Goal: Information Seeking & Learning: Learn about a topic

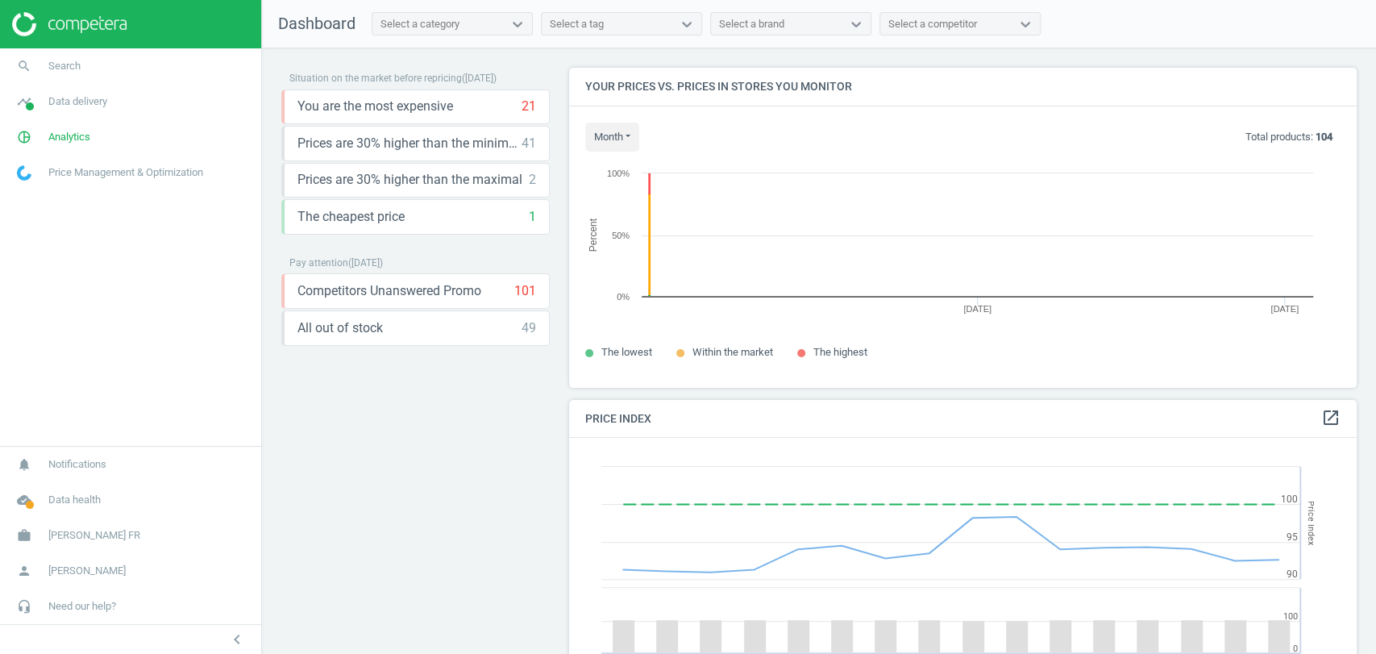
scroll to position [399, 802]
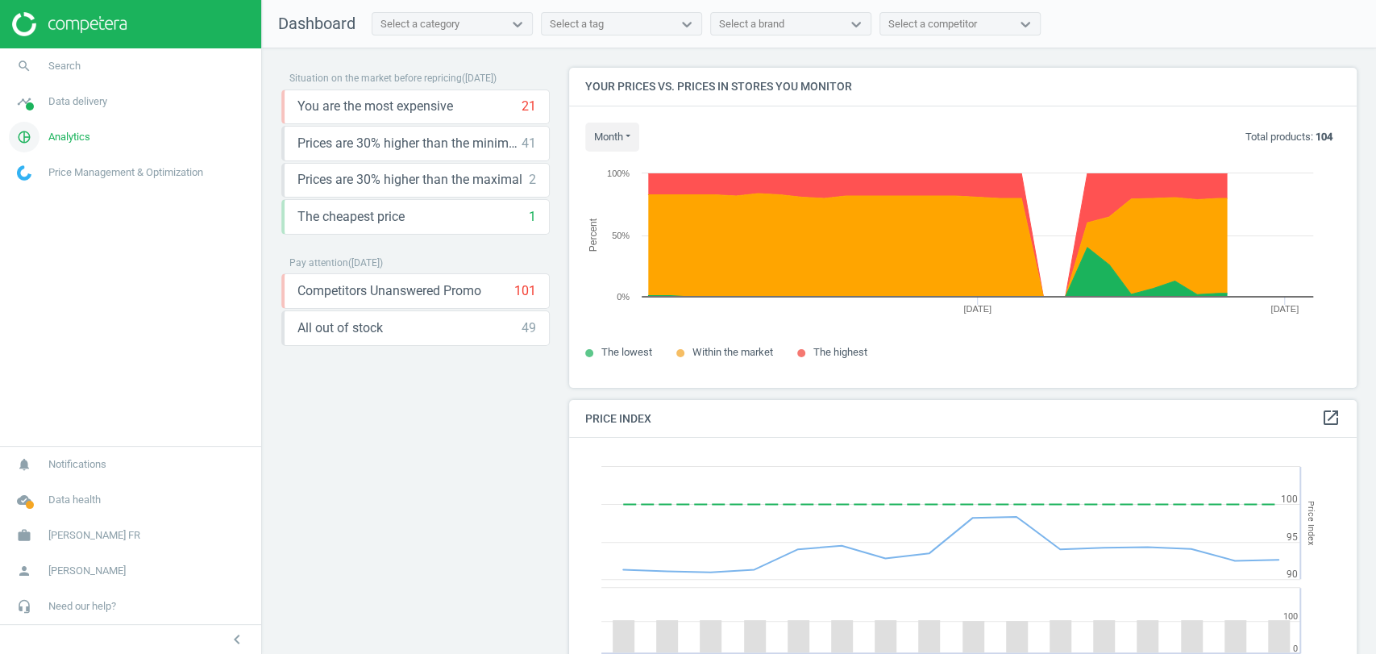
click at [81, 133] on span "Analytics" at bounding box center [69, 137] width 42 height 15
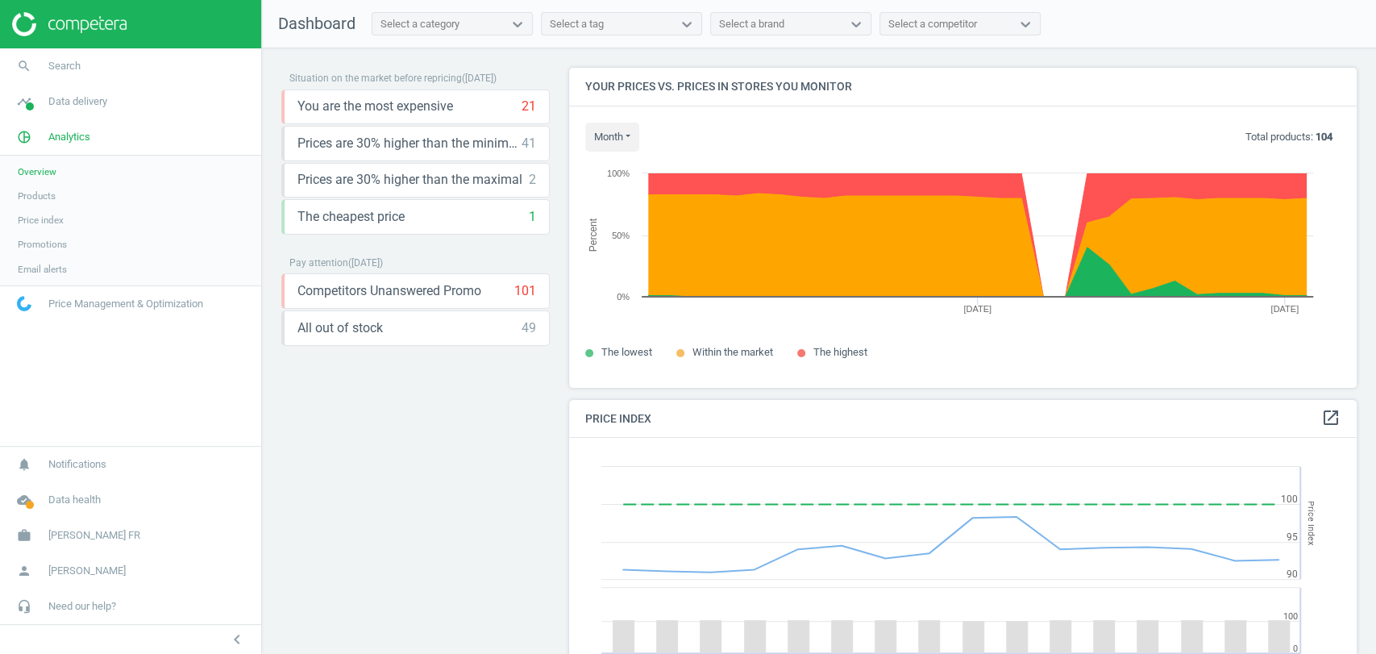
click at [44, 197] on span "Products" at bounding box center [37, 195] width 38 height 13
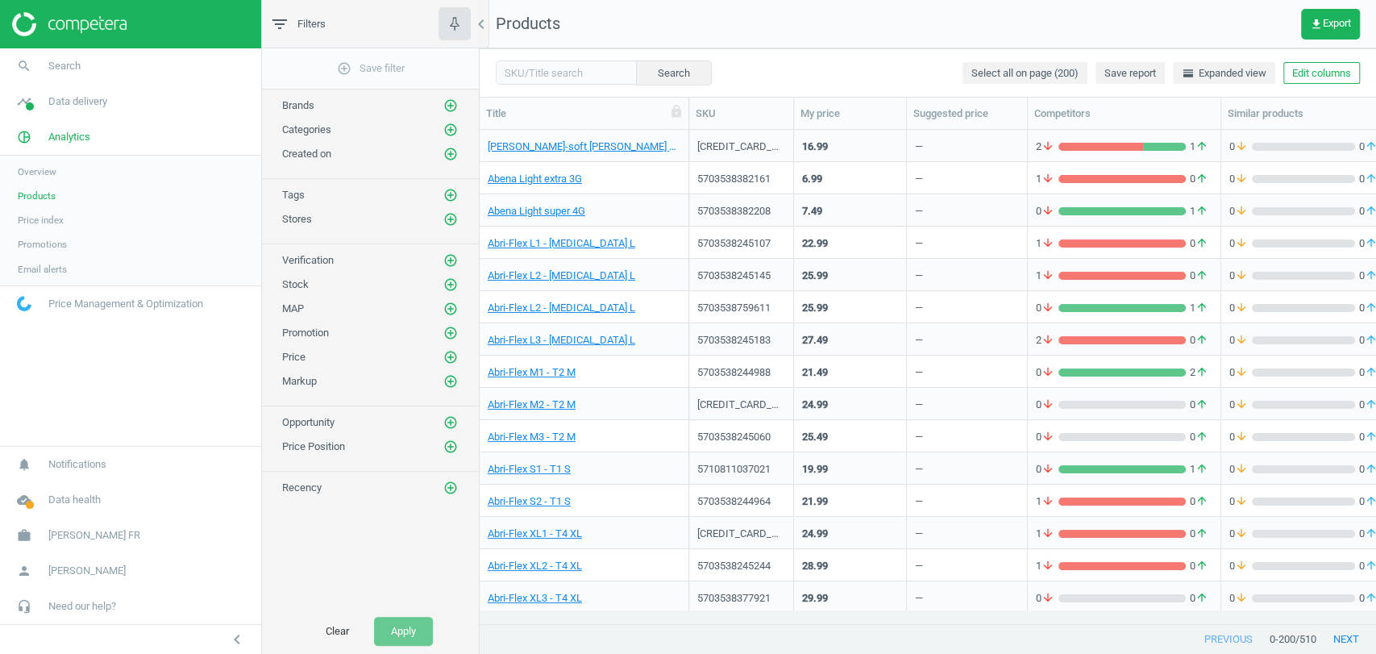
click at [442, 219] on div "Stores add_circle_outline" at bounding box center [370, 219] width 177 height 16
click at [451, 221] on icon "add_circle_outline" at bounding box center [451, 219] width 15 height 15
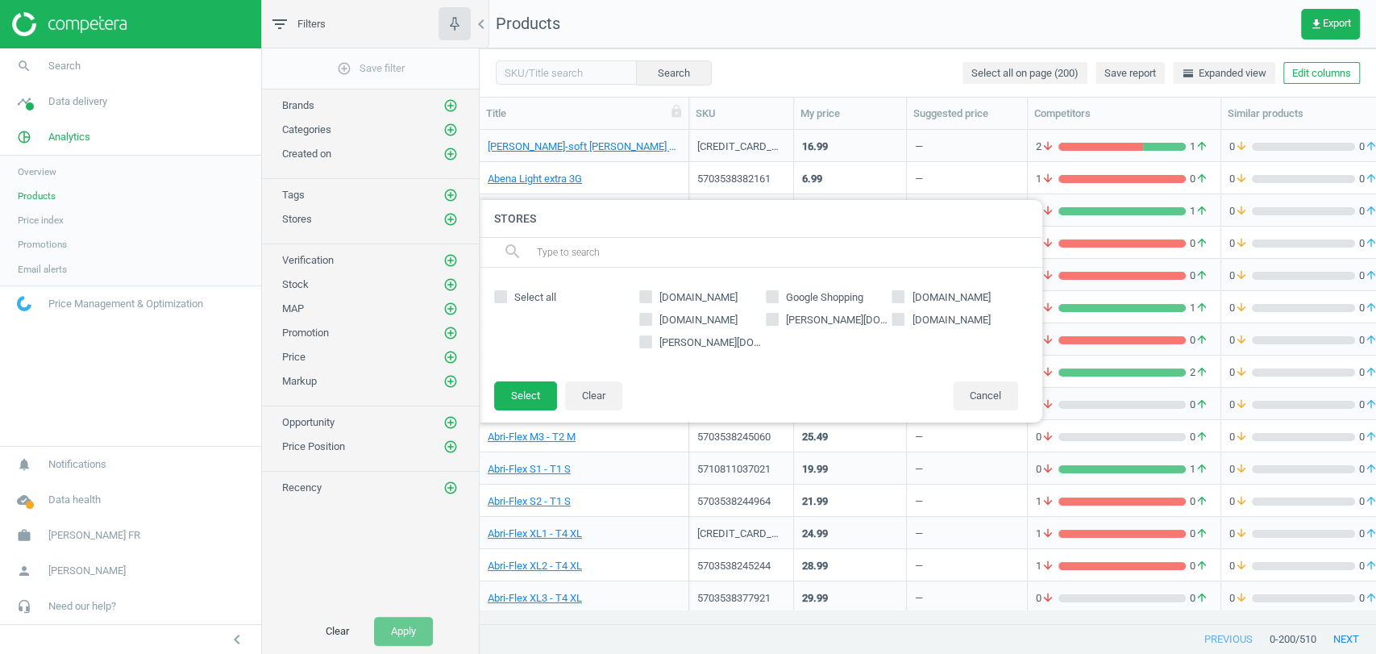
click at [783, 318] on span "[PERSON_NAME][DOMAIN_NAME]" at bounding box center [838, 320] width 110 height 15
click at [777, 318] on input "[PERSON_NAME][DOMAIN_NAME]" at bounding box center [772, 319] width 10 height 10
checkbox input "true"
click at [538, 390] on button "Select" at bounding box center [525, 395] width 63 height 29
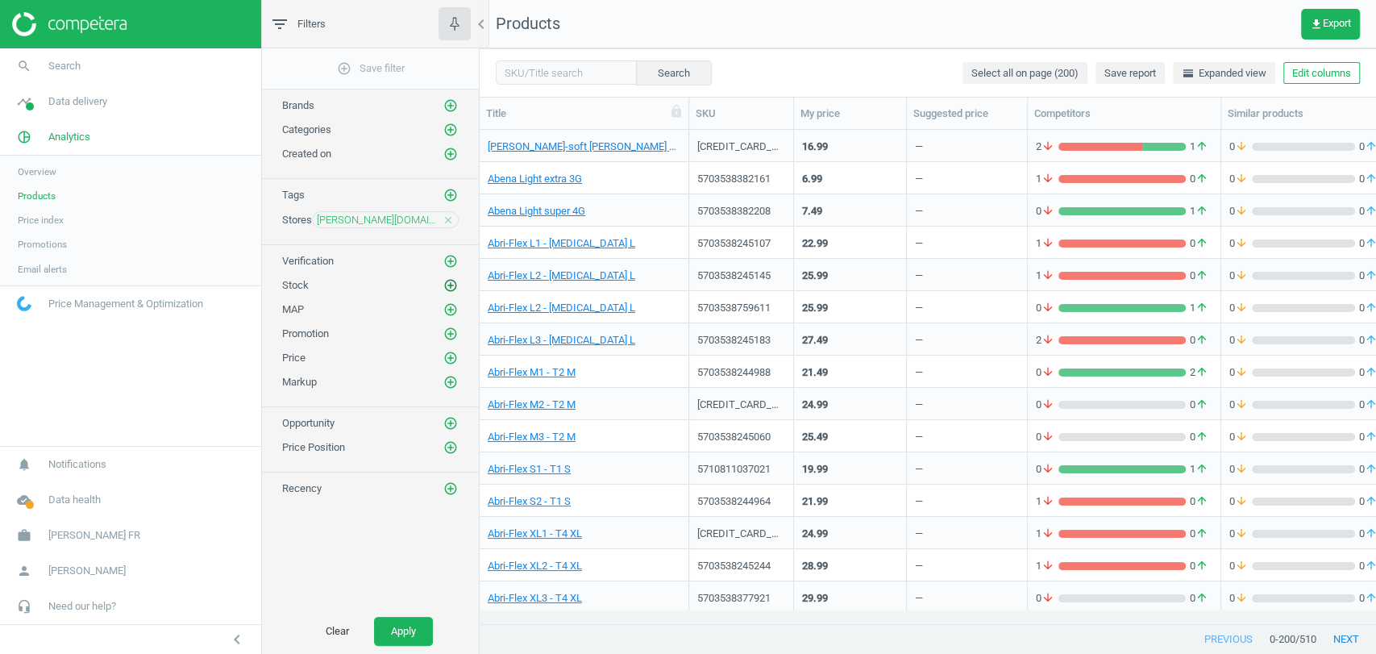
click at [450, 286] on icon "add_circle_outline" at bounding box center [451, 285] width 15 height 15
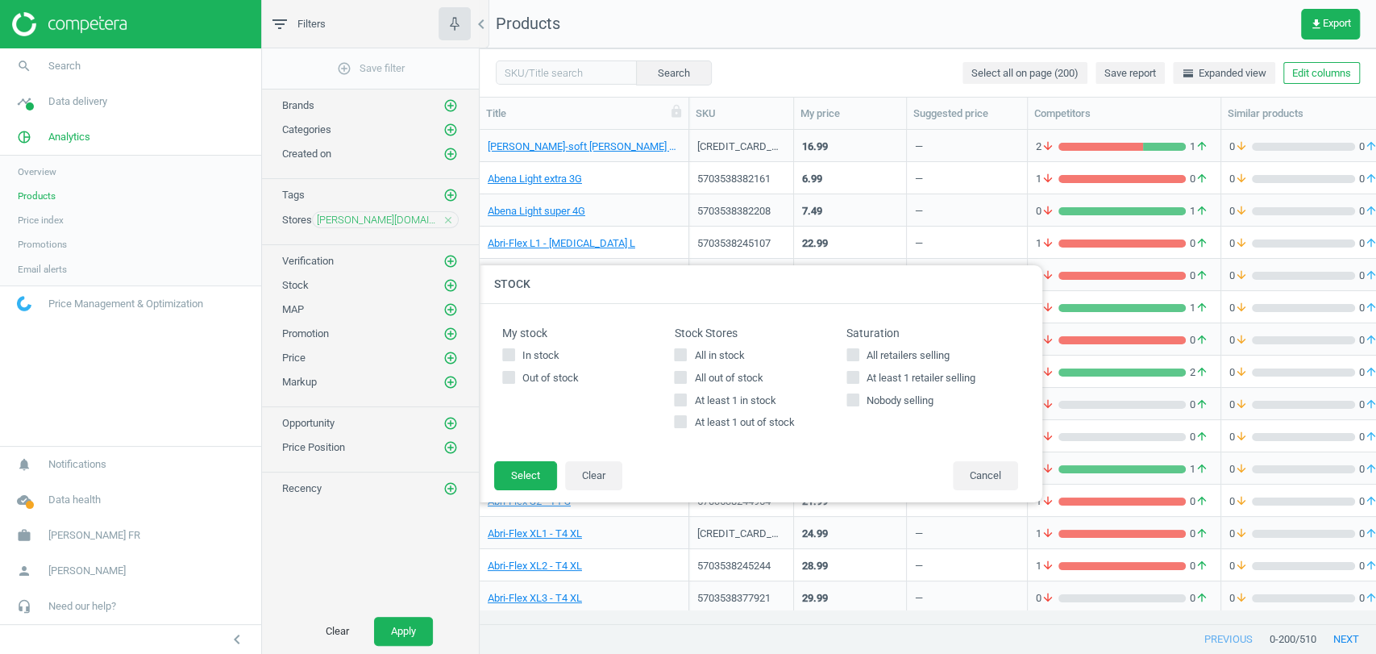
click at [716, 357] on span "All in stock" at bounding box center [719, 355] width 56 height 15
click at [686, 357] on input "All in stock" at bounding box center [681, 354] width 10 height 10
checkbox input "true"
click at [524, 477] on button "Select" at bounding box center [525, 475] width 63 height 29
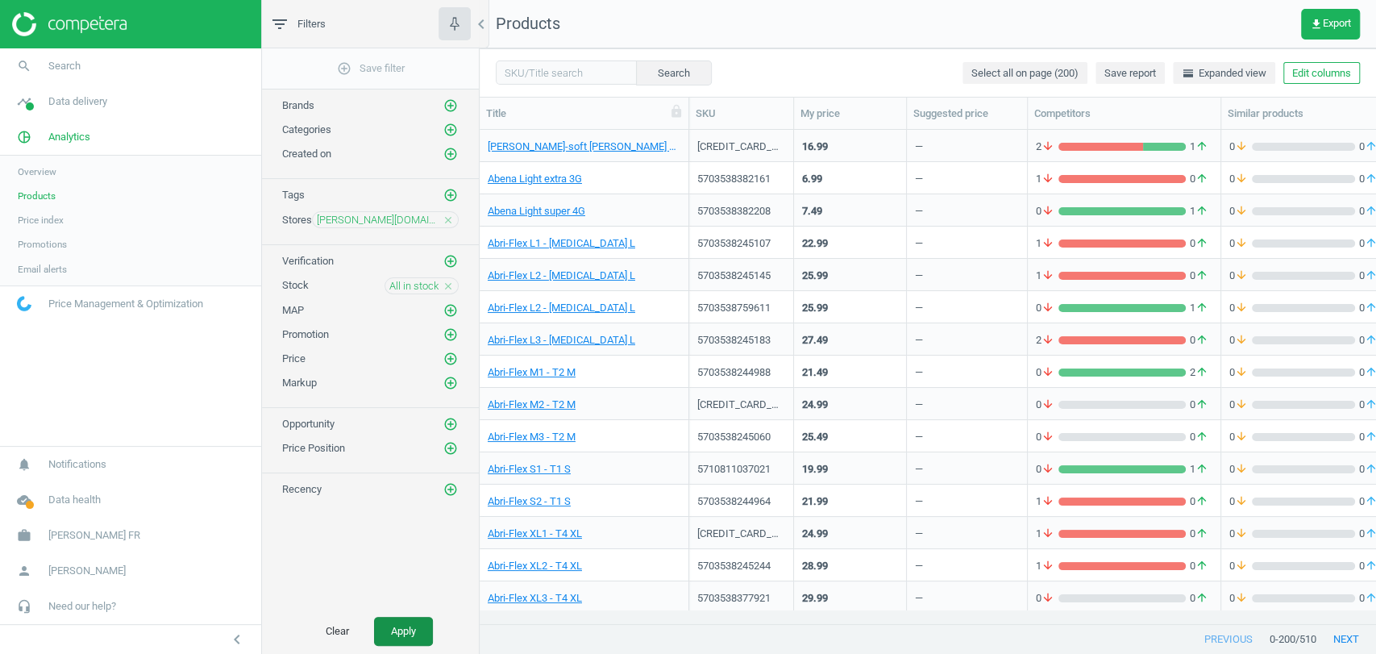
click at [398, 623] on button "Apply" at bounding box center [403, 631] width 59 height 29
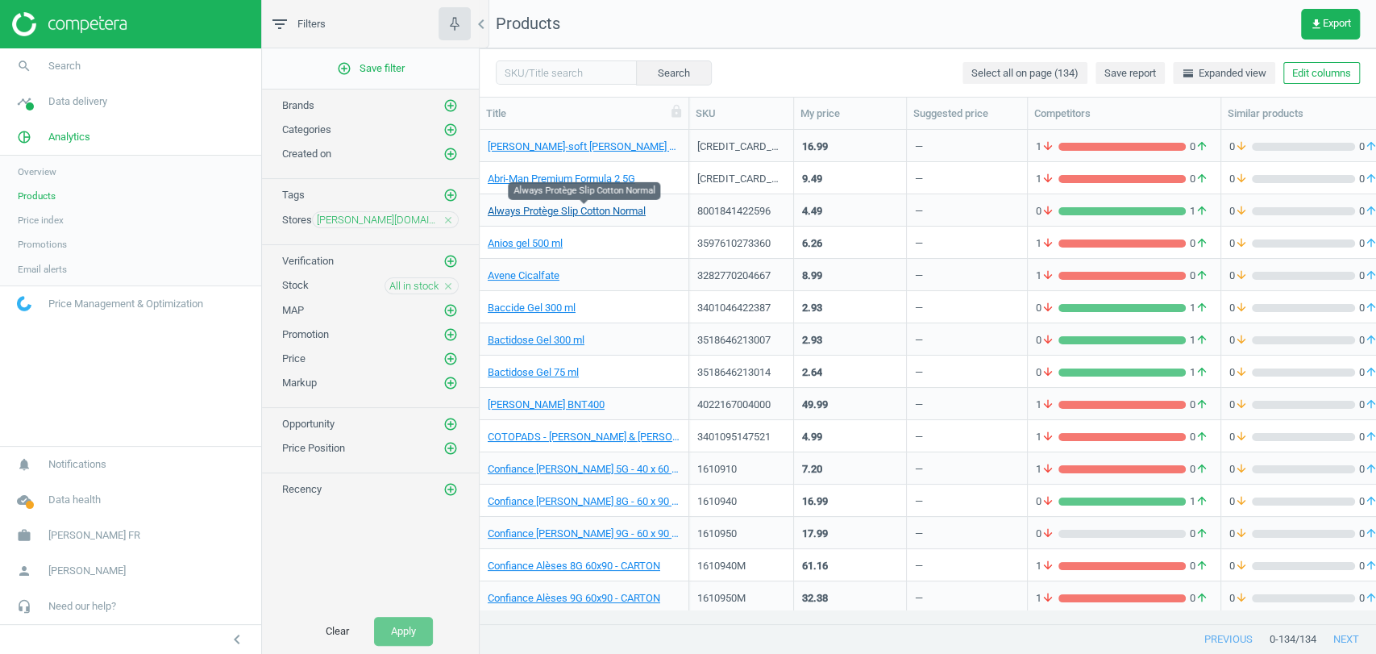
click at [584, 213] on link "Always Protège Slip Cotton Normal" at bounding box center [567, 211] width 158 height 15
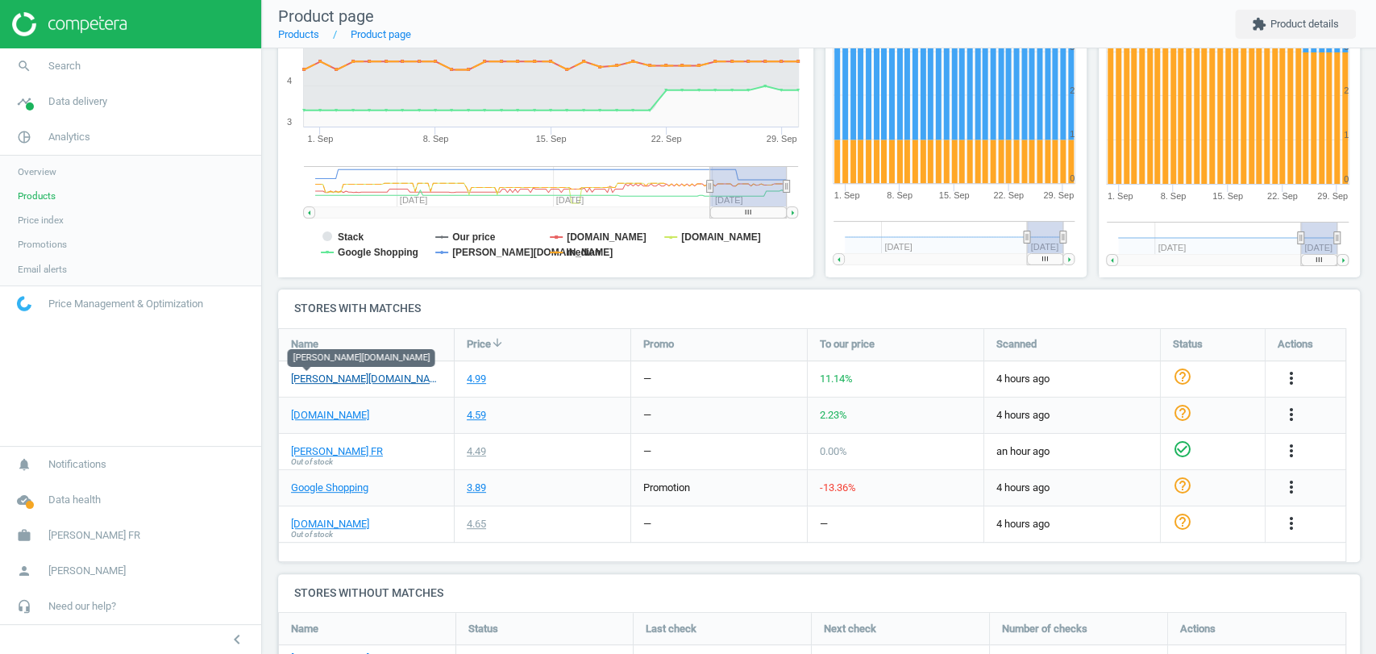
click at [314, 374] on link "[PERSON_NAME][DOMAIN_NAME]" at bounding box center [366, 379] width 151 height 15
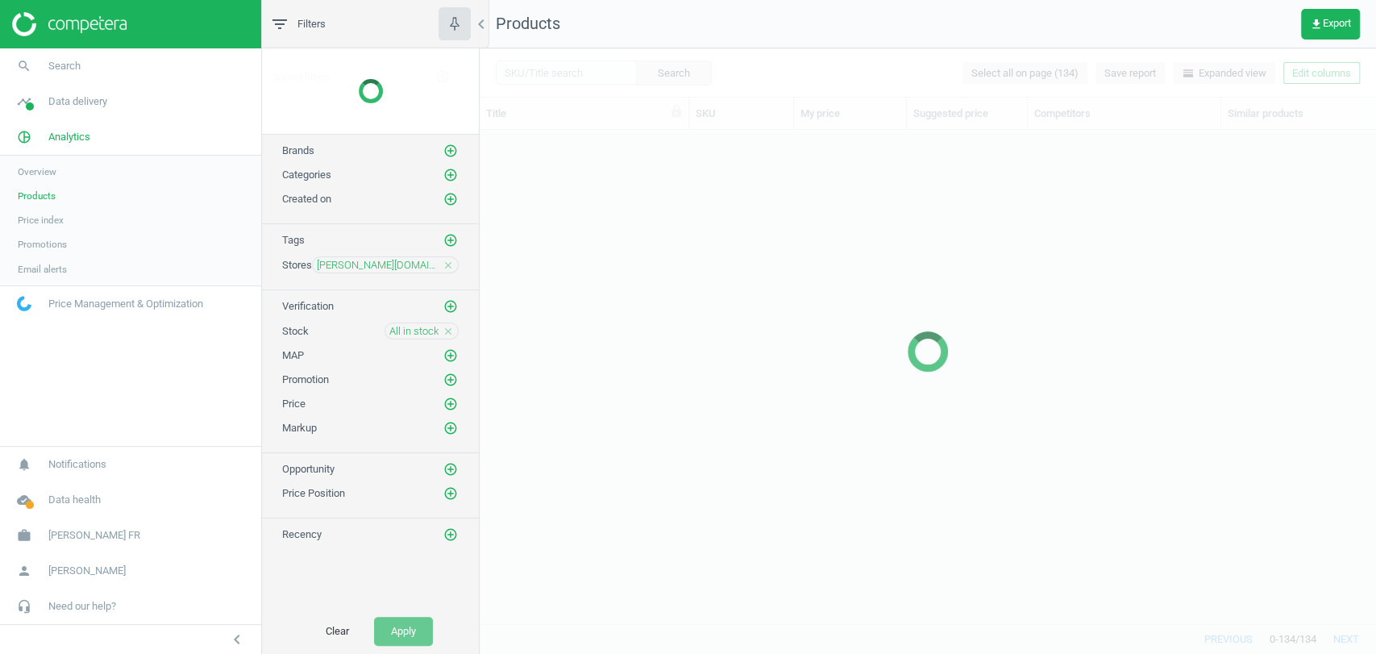
scroll to position [465, 882]
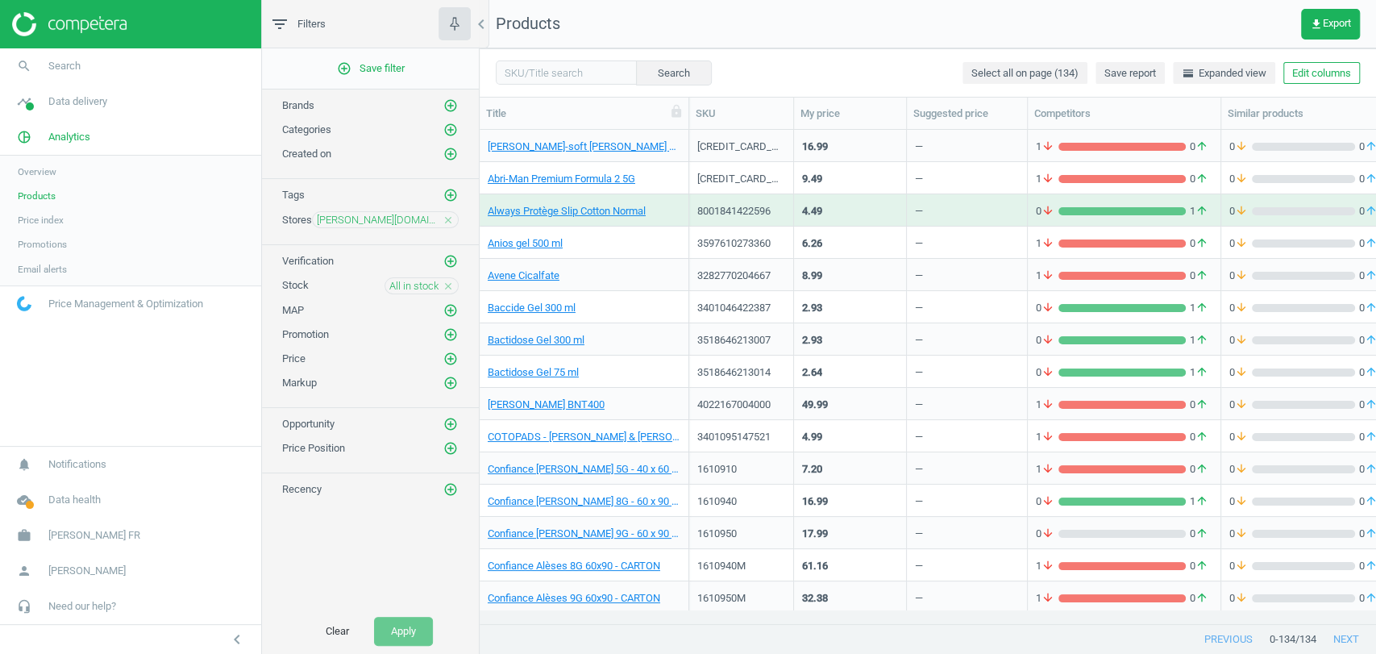
click at [445, 289] on icon "close" at bounding box center [448, 286] width 11 height 11
click at [451, 286] on icon "add_circle_outline" at bounding box center [451, 285] width 15 height 15
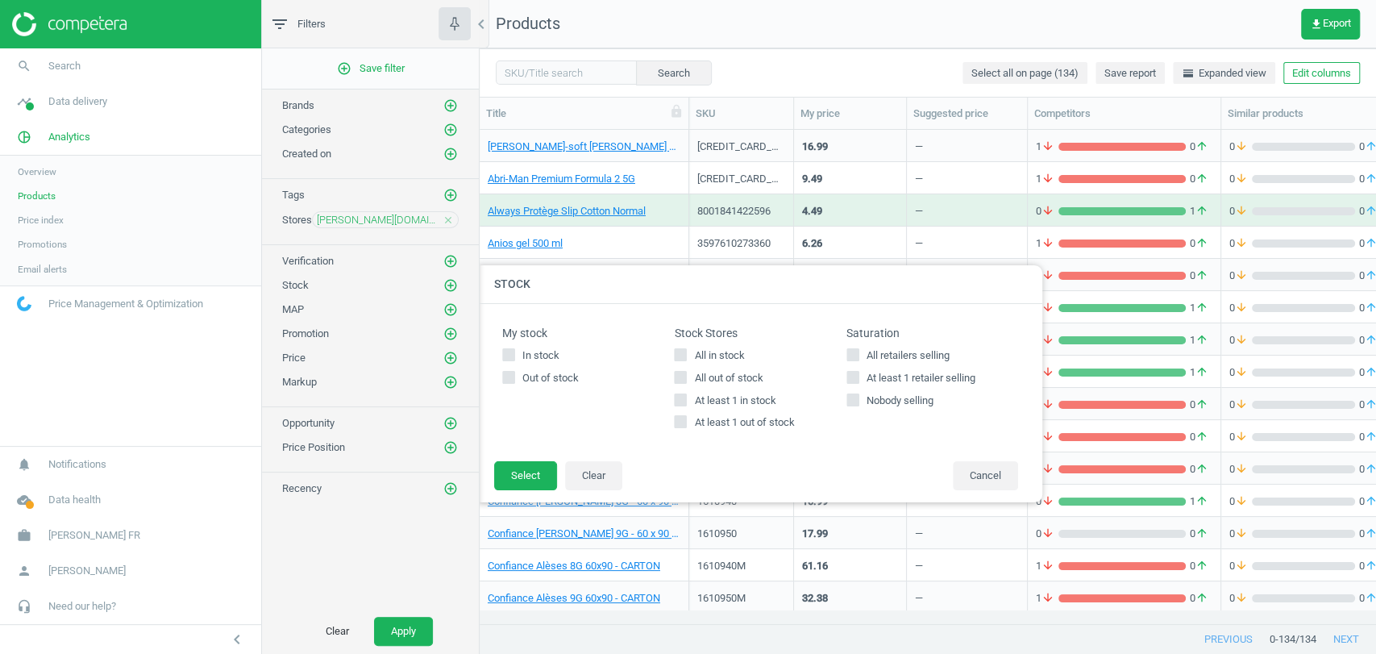
click at [692, 376] on span "All out of stock" at bounding box center [728, 378] width 75 height 15
click at [686, 376] on input "All out of stock" at bounding box center [681, 377] width 10 height 10
checkbox input "true"
click at [523, 478] on button "Select" at bounding box center [525, 475] width 63 height 29
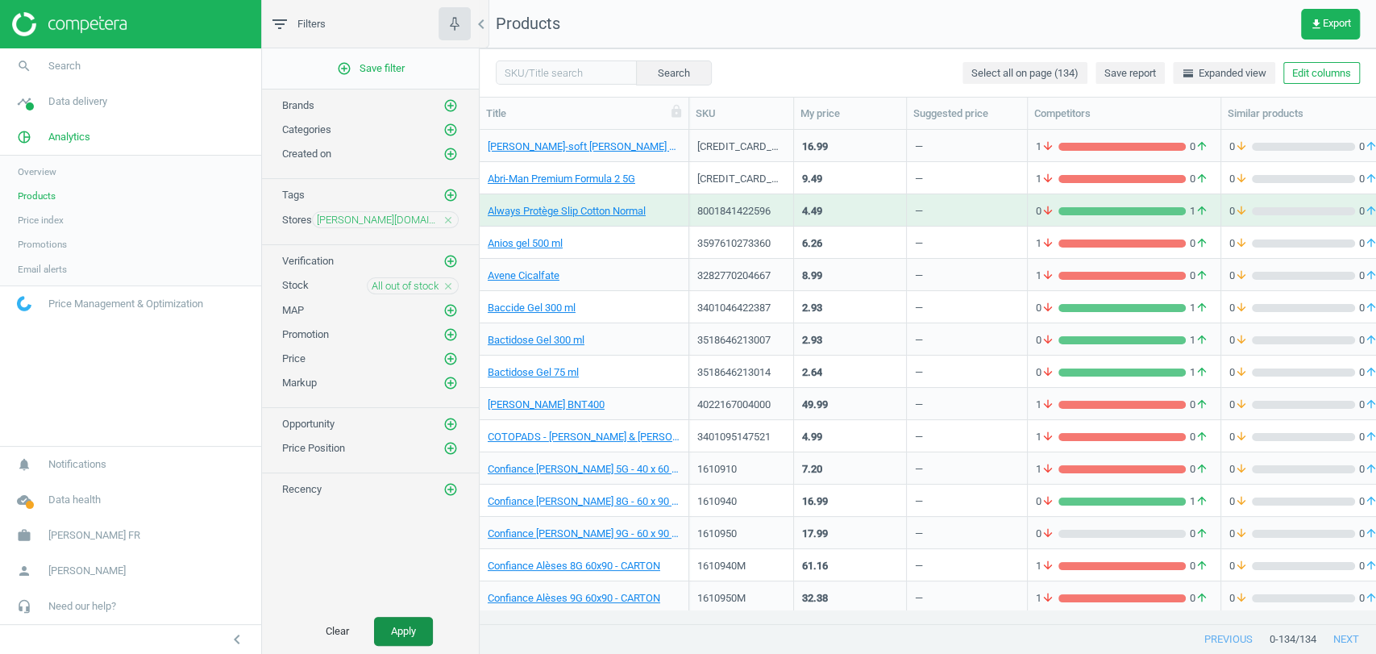
click at [385, 623] on button "Apply" at bounding box center [403, 631] width 59 height 29
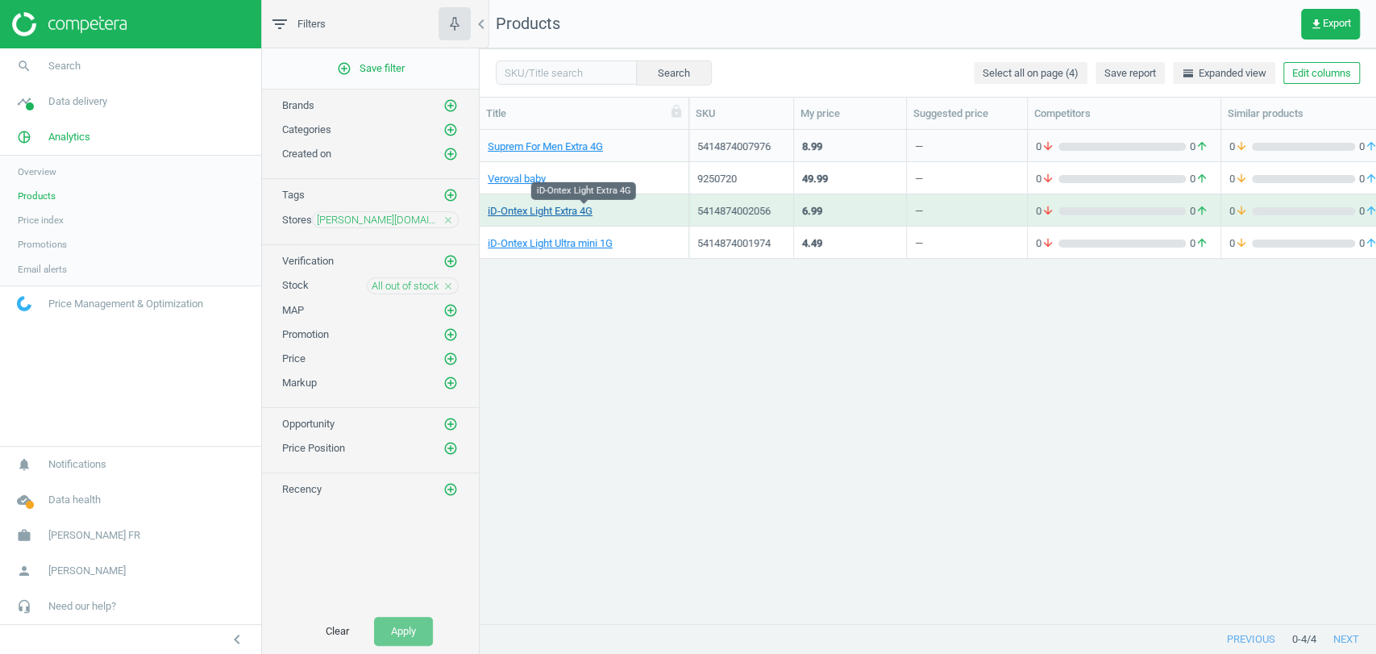
click at [543, 214] on link "iD-Ontex Light Extra 4G" at bounding box center [540, 211] width 105 height 15
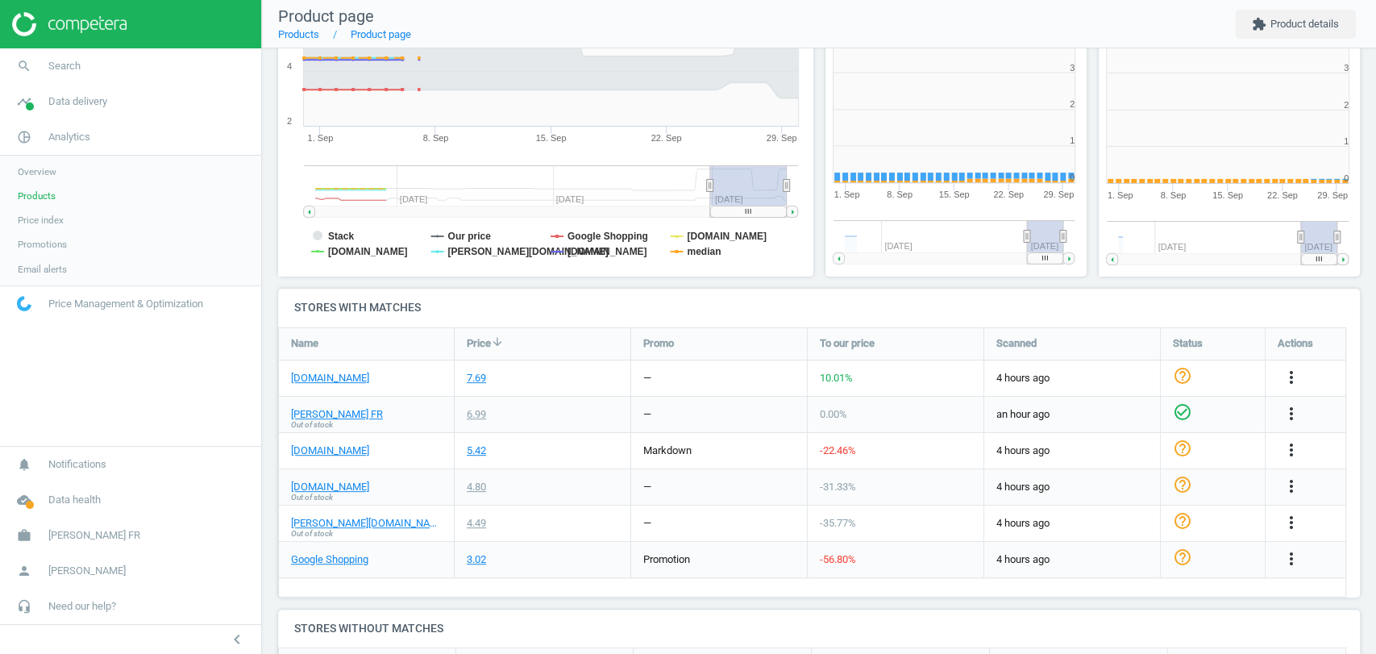
scroll to position [351, 286]
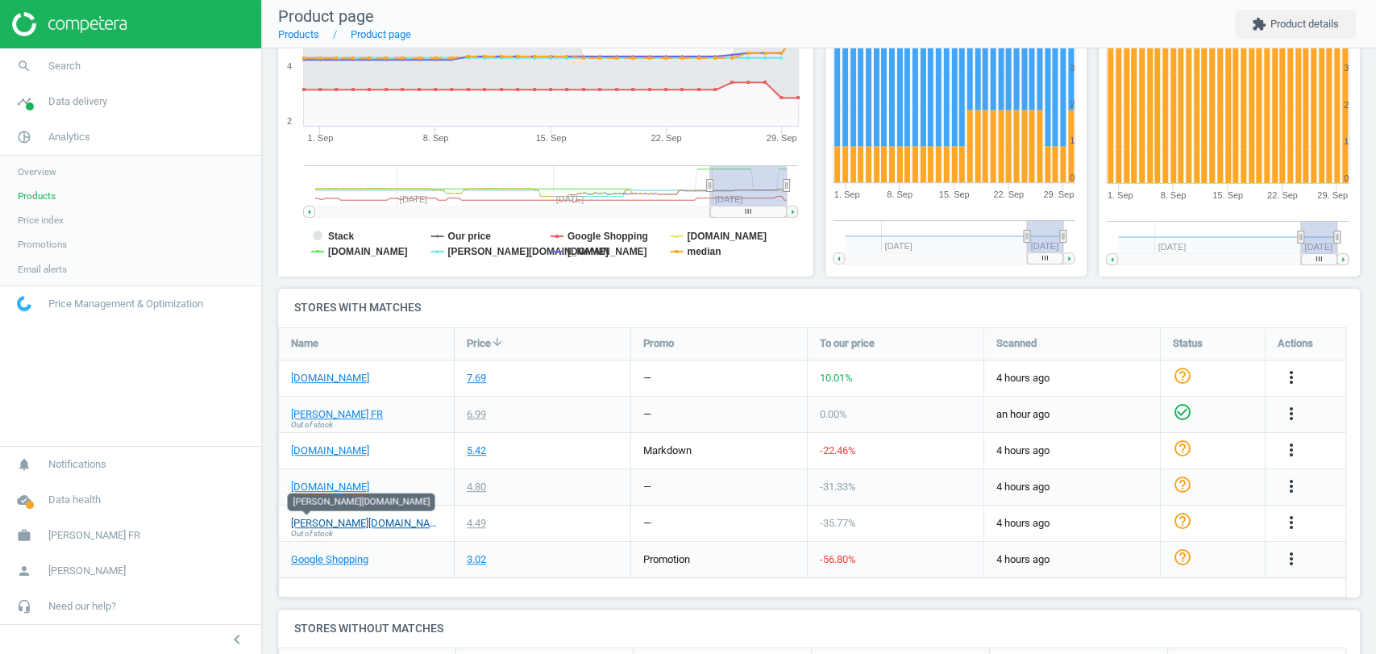
click at [306, 520] on link "[PERSON_NAME][DOMAIN_NAME]" at bounding box center [366, 523] width 151 height 15
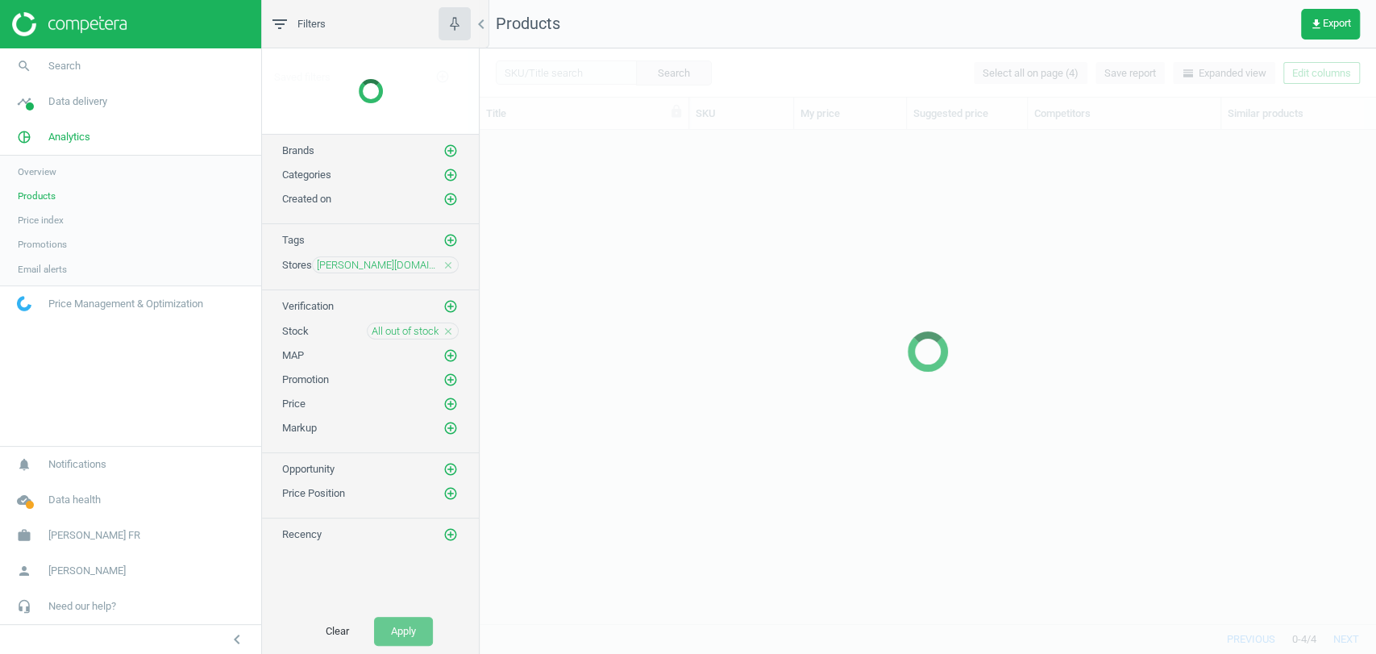
scroll to position [465, 882]
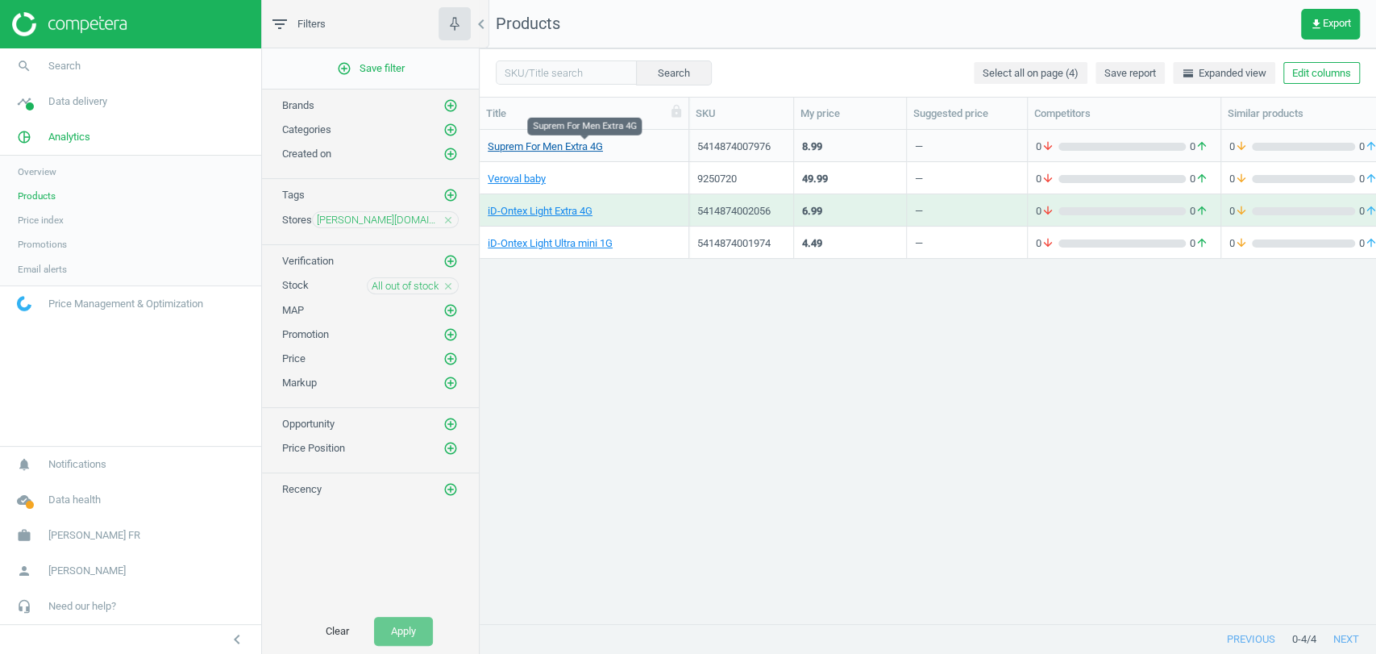
click at [564, 148] on link "Suprem For Men Extra 4G" at bounding box center [545, 147] width 115 height 15
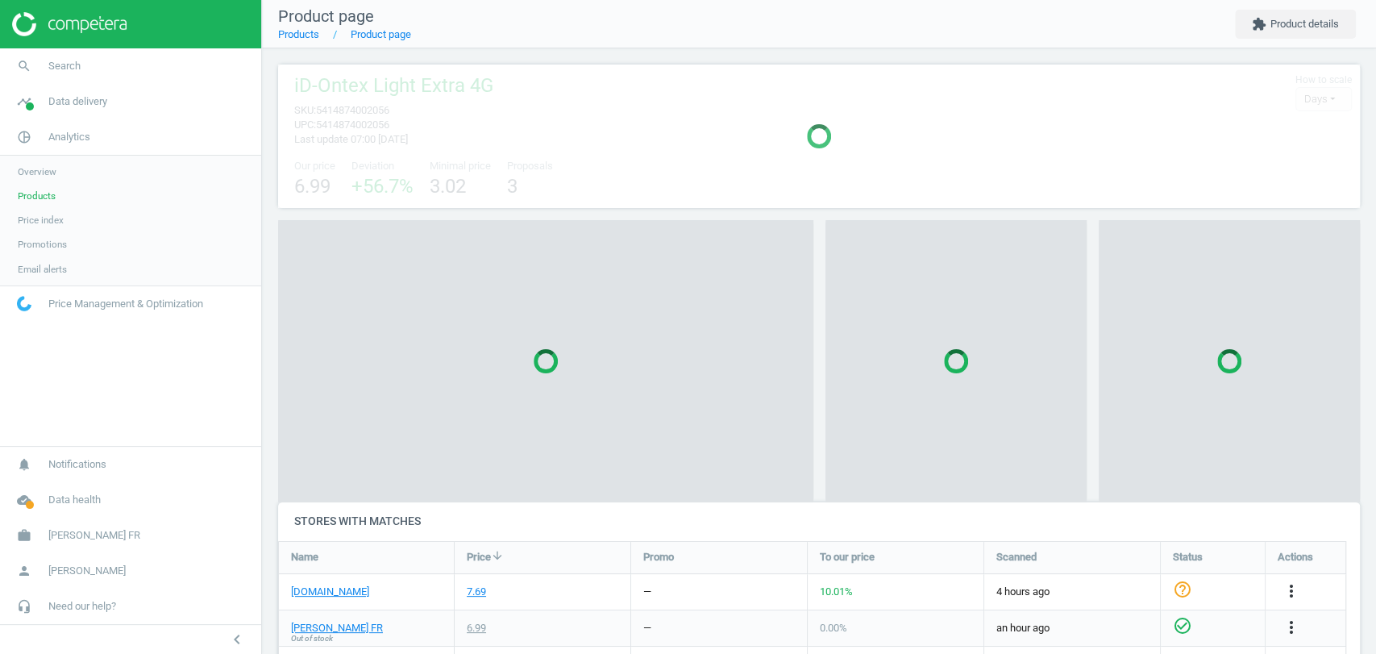
scroll to position [402, 1097]
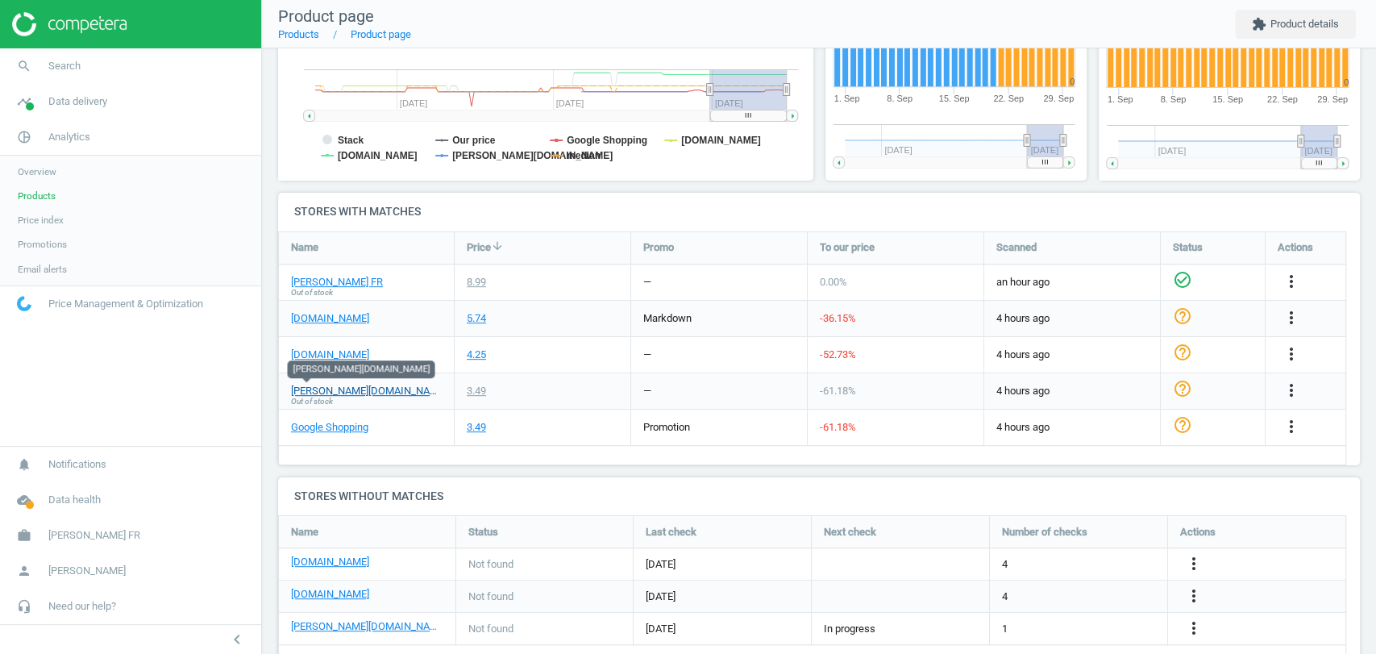
click at [310, 388] on link "[PERSON_NAME][DOMAIN_NAME]" at bounding box center [366, 391] width 151 height 15
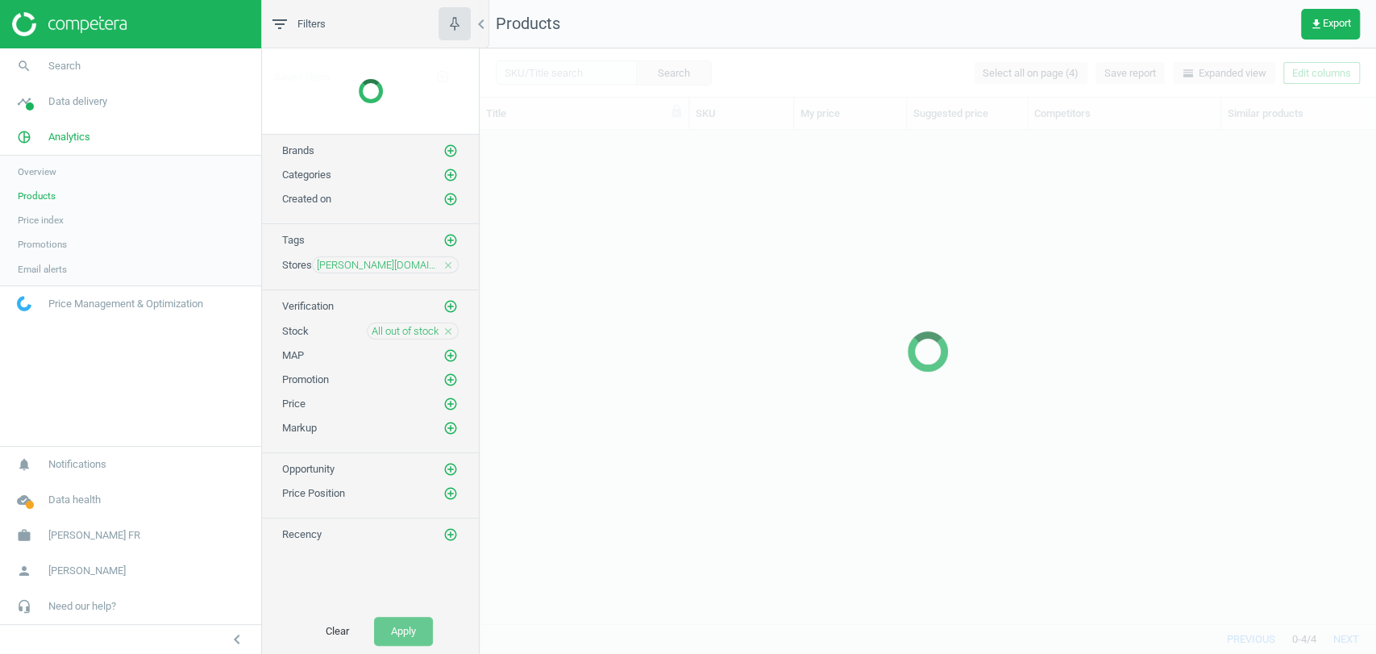
scroll to position [465, 882]
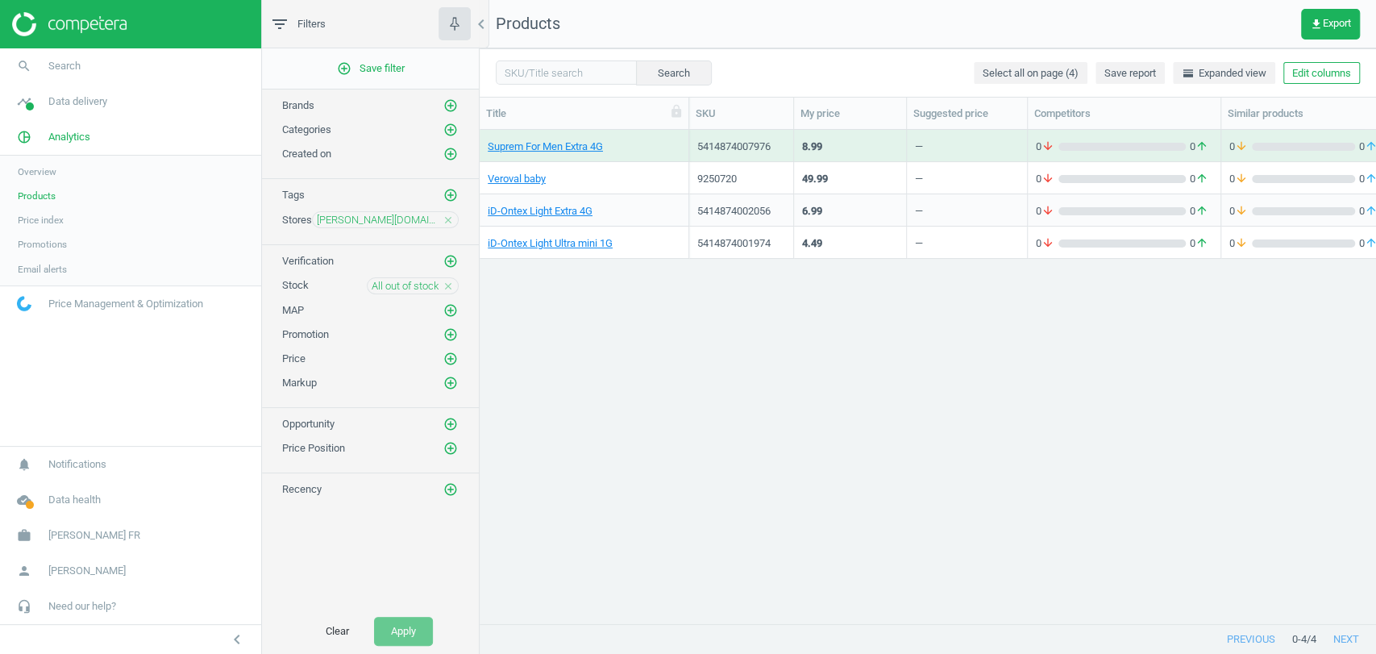
click at [445, 281] on icon "close" at bounding box center [448, 286] width 11 height 11
click at [445, 281] on icon "add_circle_outline" at bounding box center [451, 285] width 15 height 15
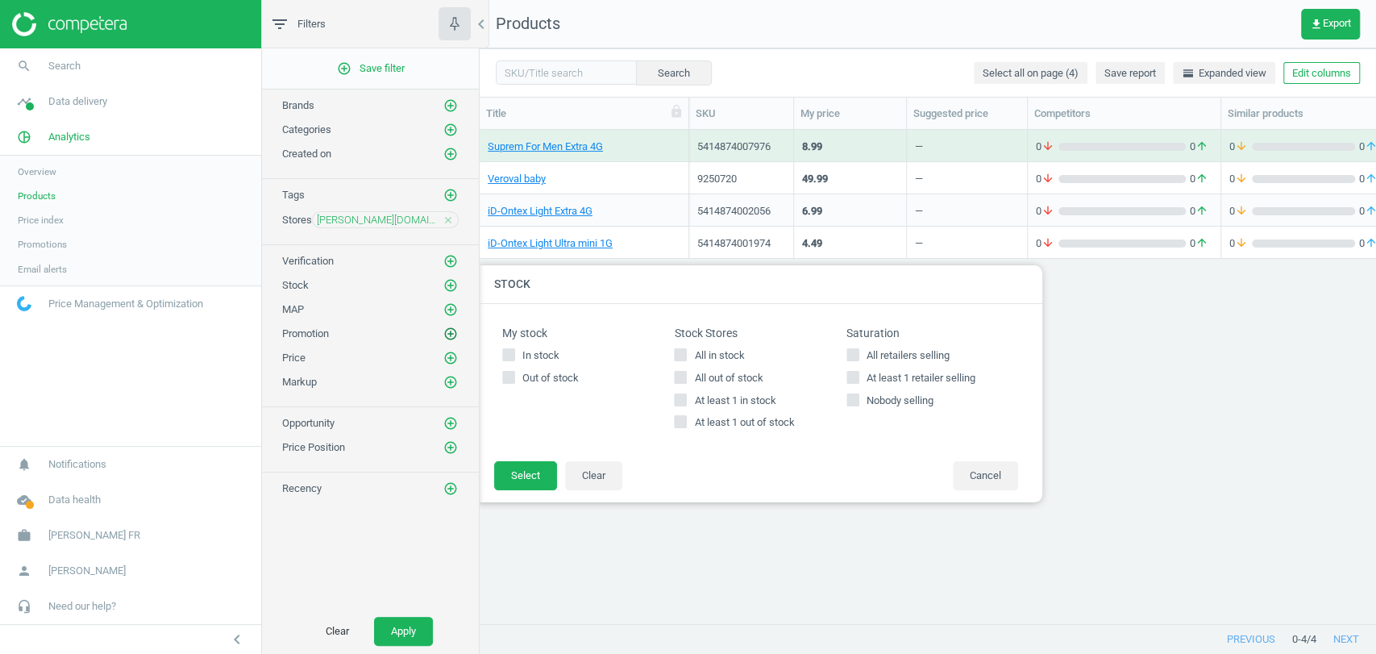
click at [457, 335] on icon "add_circle_outline" at bounding box center [451, 334] width 15 height 15
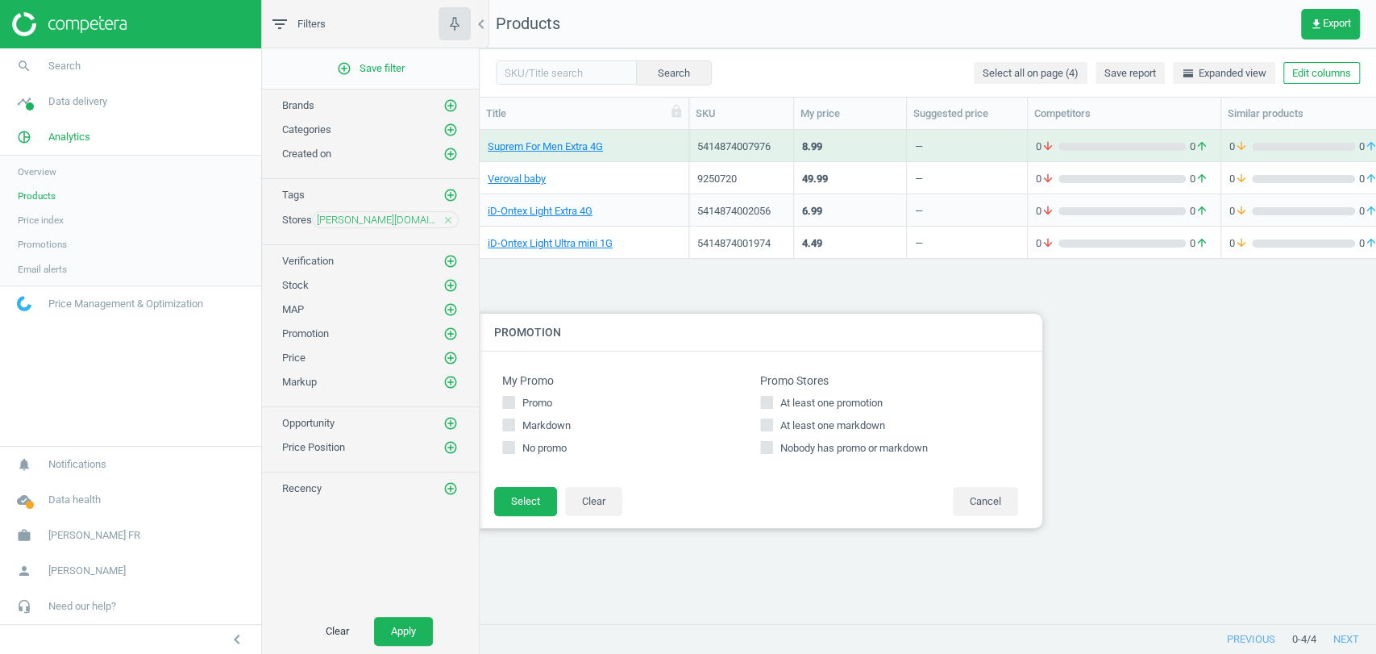
click at [767, 404] on input "At least one promotion" at bounding box center [767, 403] width 10 height 10
checkbox input "true"
click at [523, 498] on button "Select" at bounding box center [525, 501] width 63 height 29
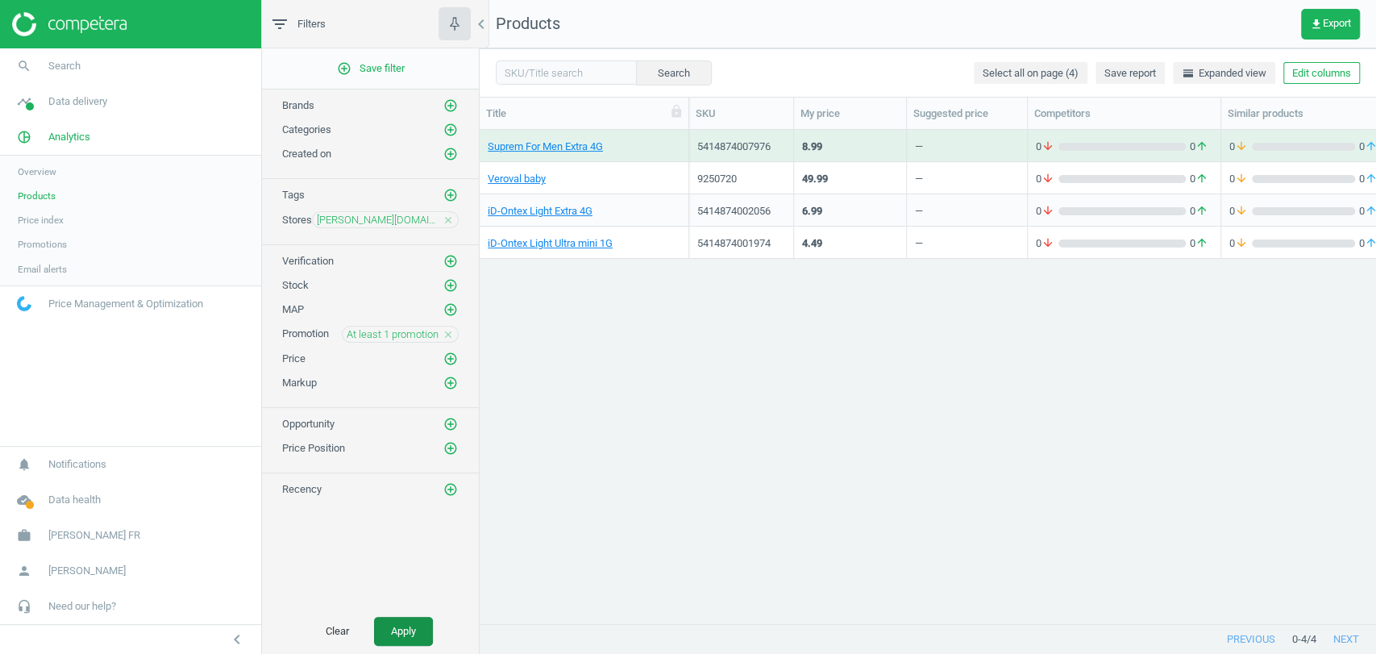
click at [400, 627] on button "Apply" at bounding box center [403, 631] width 59 height 29
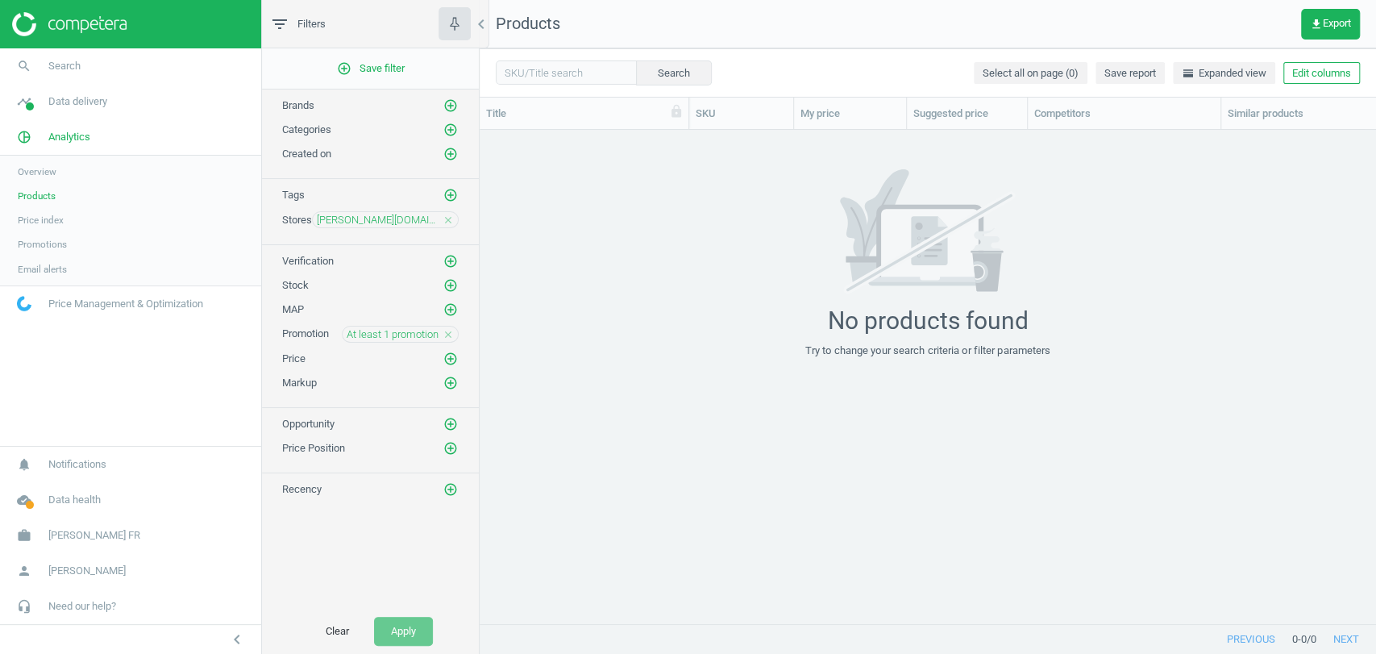
click at [450, 334] on icon "close" at bounding box center [448, 334] width 11 height 11
click at [90, 106] on span "Data delivery" at bounding box center [77, 101] width 59 height 15
click at [98, 250] on link "Assortment intersection" at bounding box center [130, 258] width 261 height 24
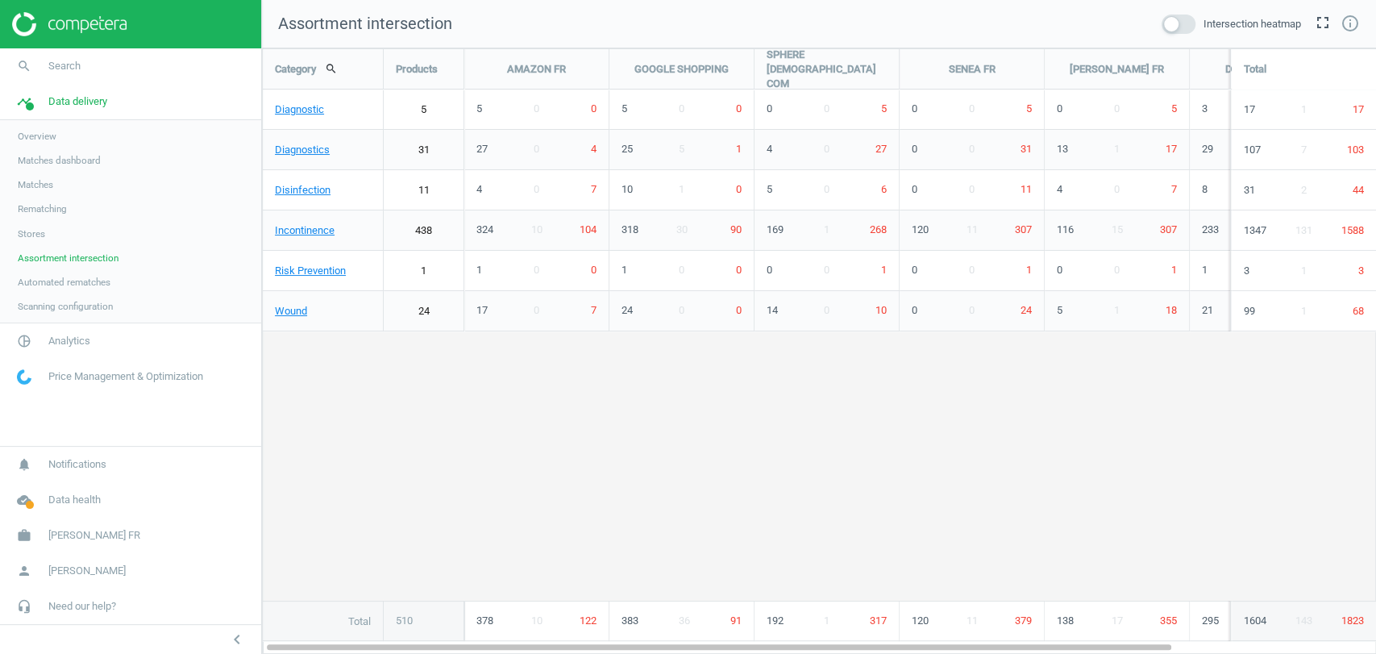
scroll to position [634, 1142]
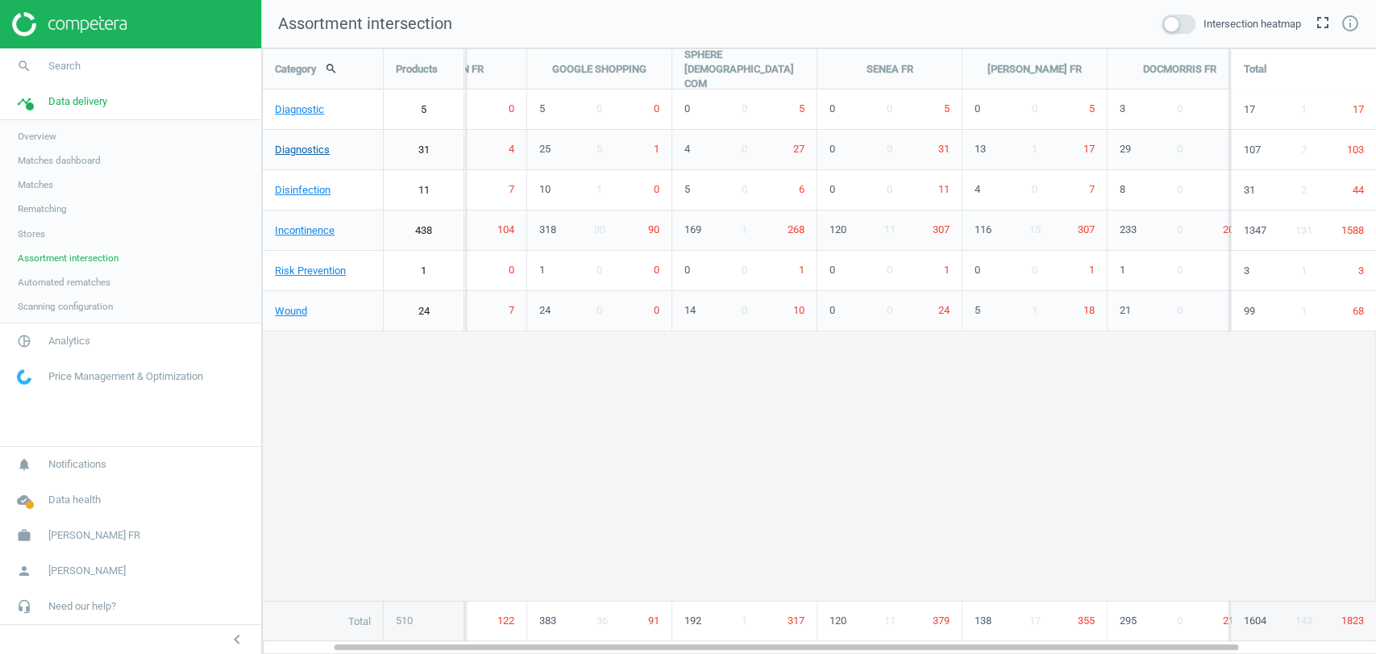
click at [307, 150] on link "Diagnostics" at bounding box center [323, 150] width 120 height 40
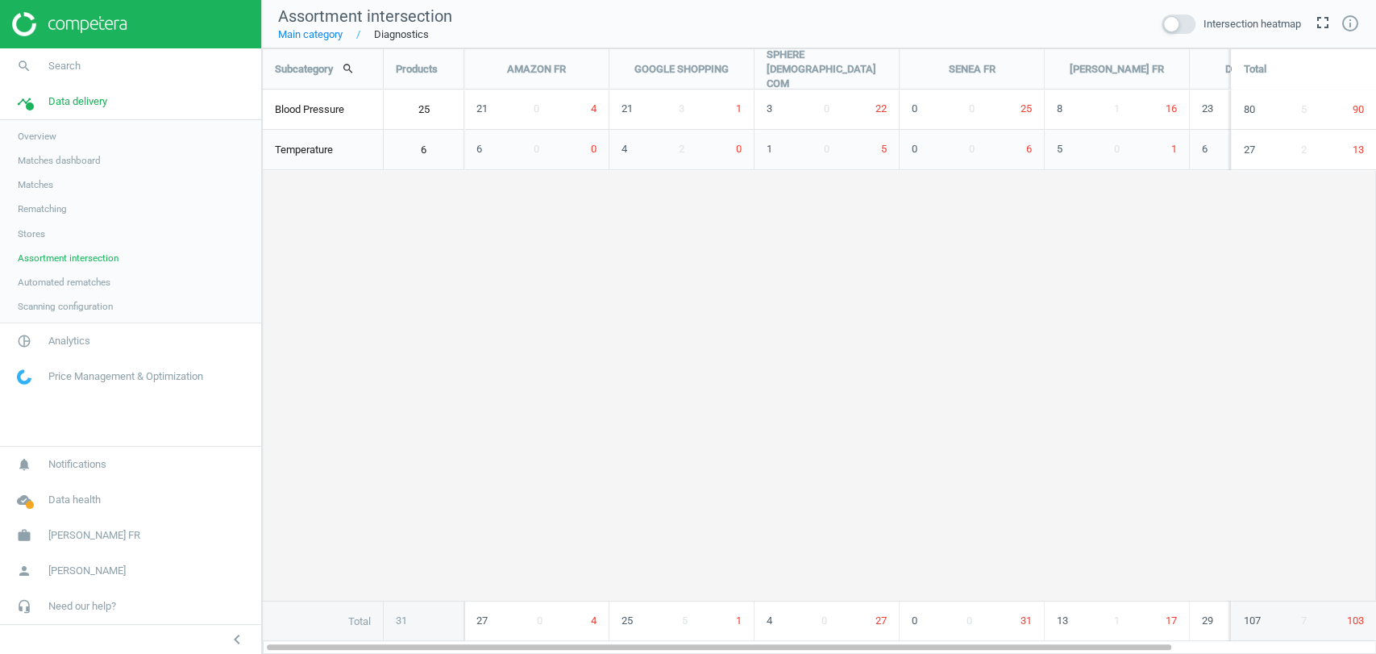
scroll to position [634, 1142]
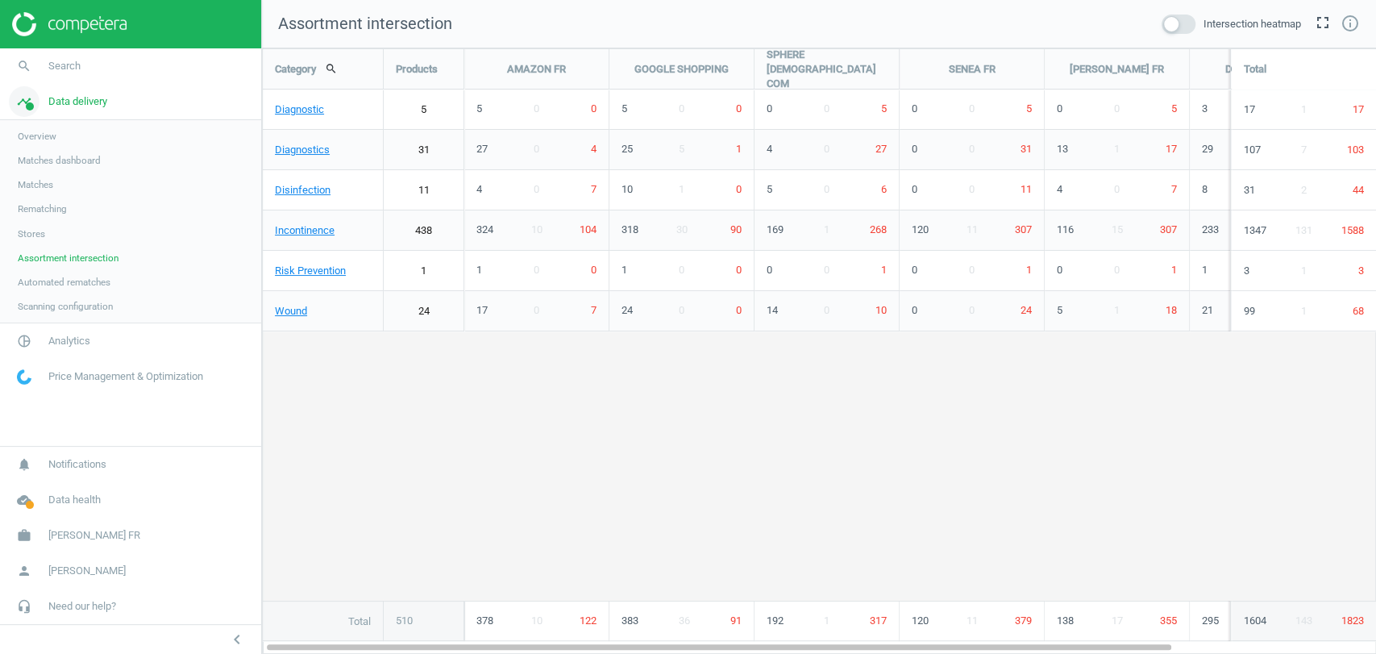
scroll to position [634, 1142]
click at [284, 106] on link "Diagnostic" at bounding box center [323, 110] width 120 height 40
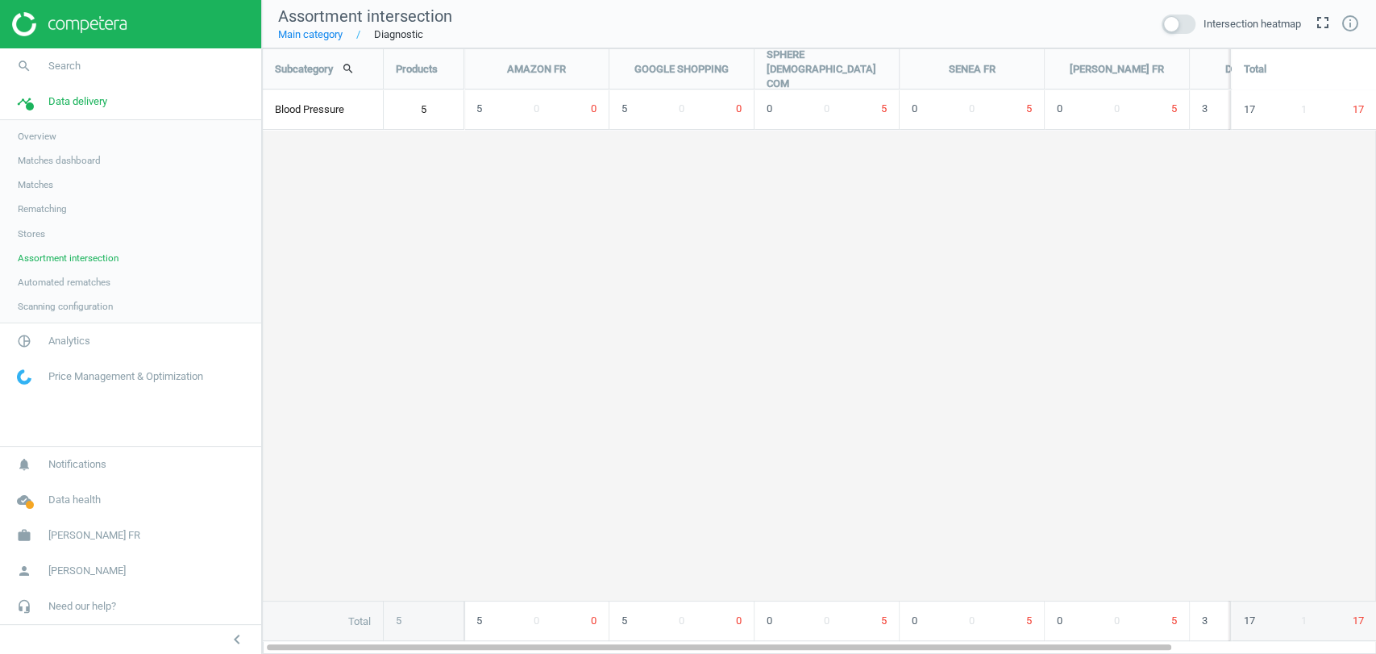
scroll to position [634, 1142]
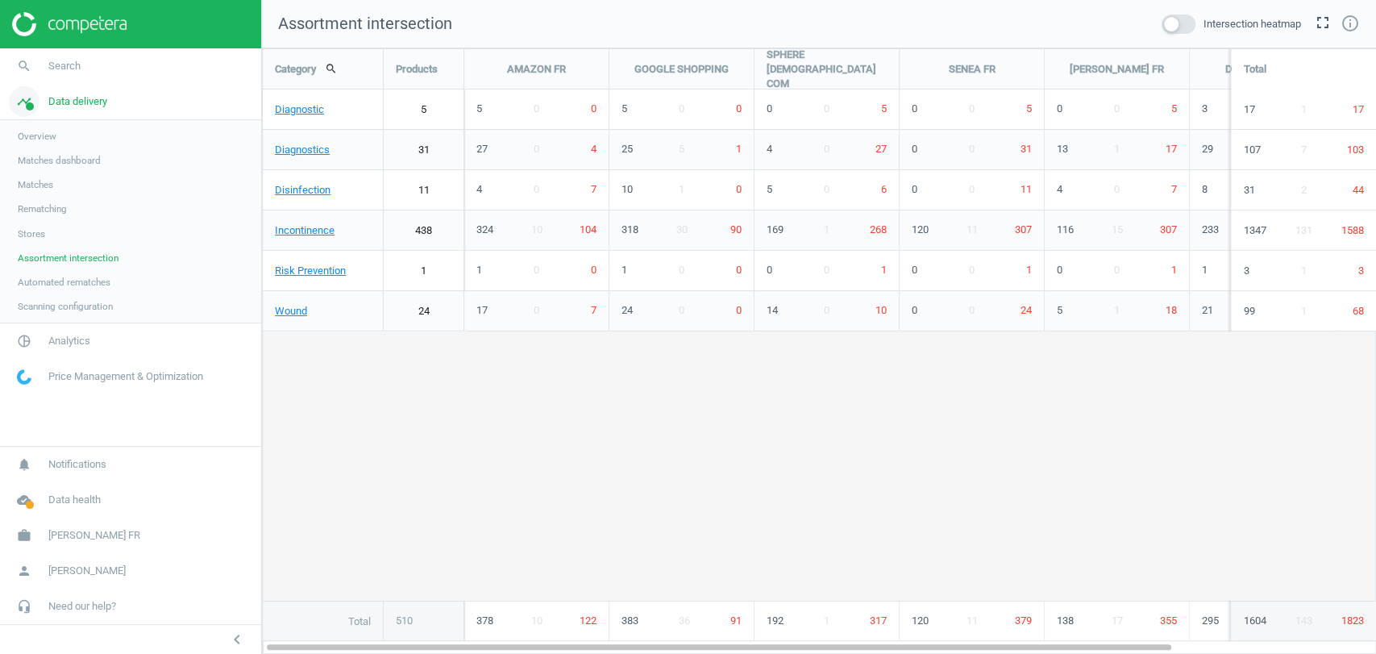
scroll to position [634, 1142]
click at [289, 150] on link "Diagnostics" at bounding box center [323, 150] width 120 height 40
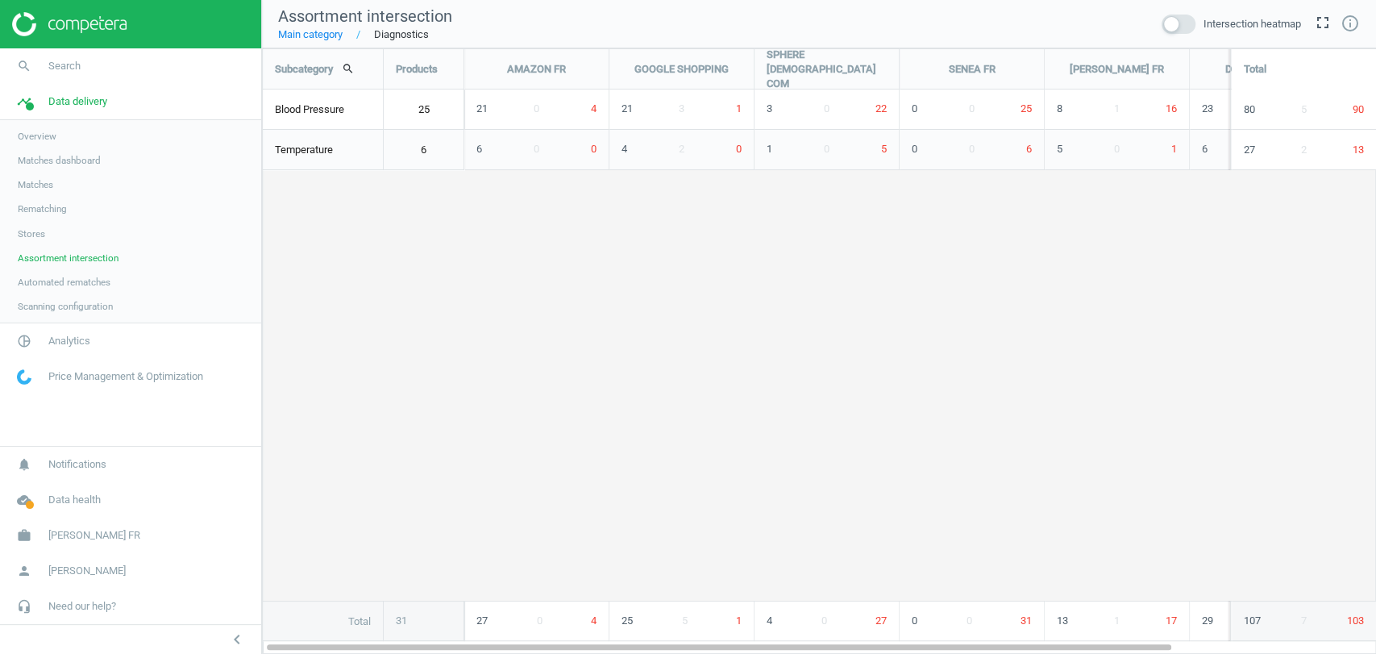
scroll to position [634, 1142]
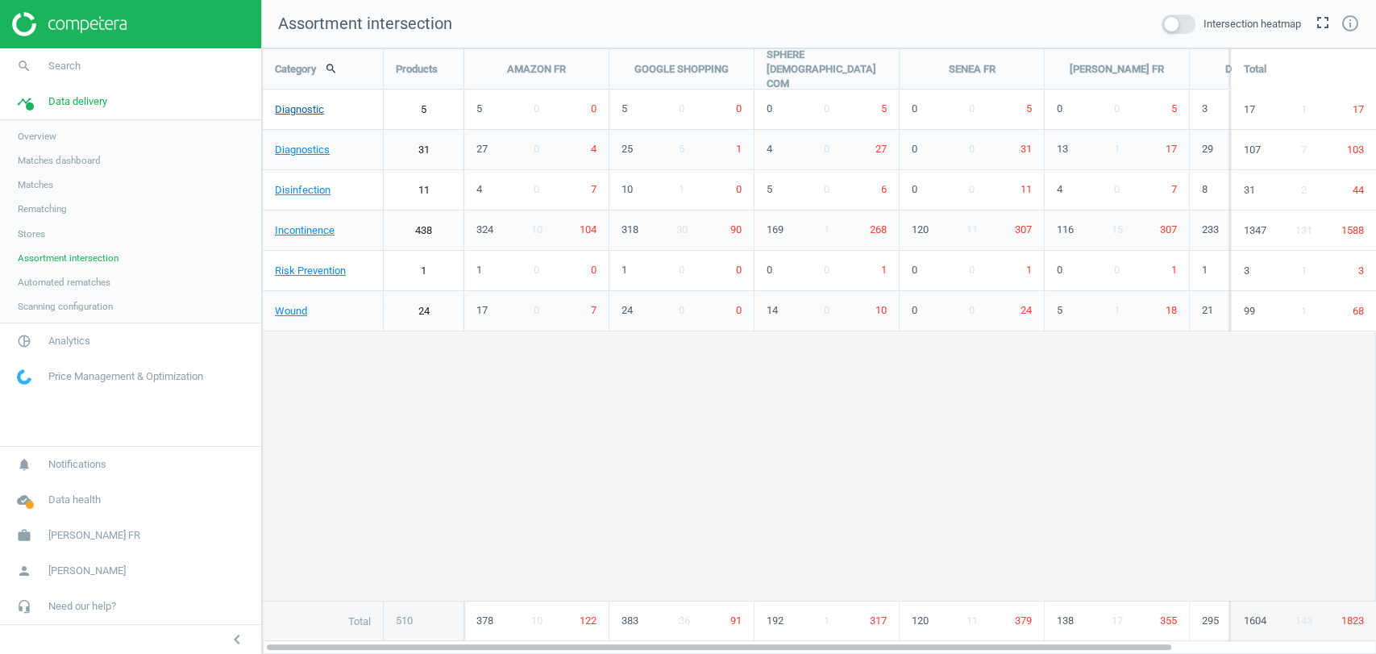
scroll to position [634, 1142]
click at [310, 195] on link "Disinfection" at bounding box center [323, 190] width 120 height 40
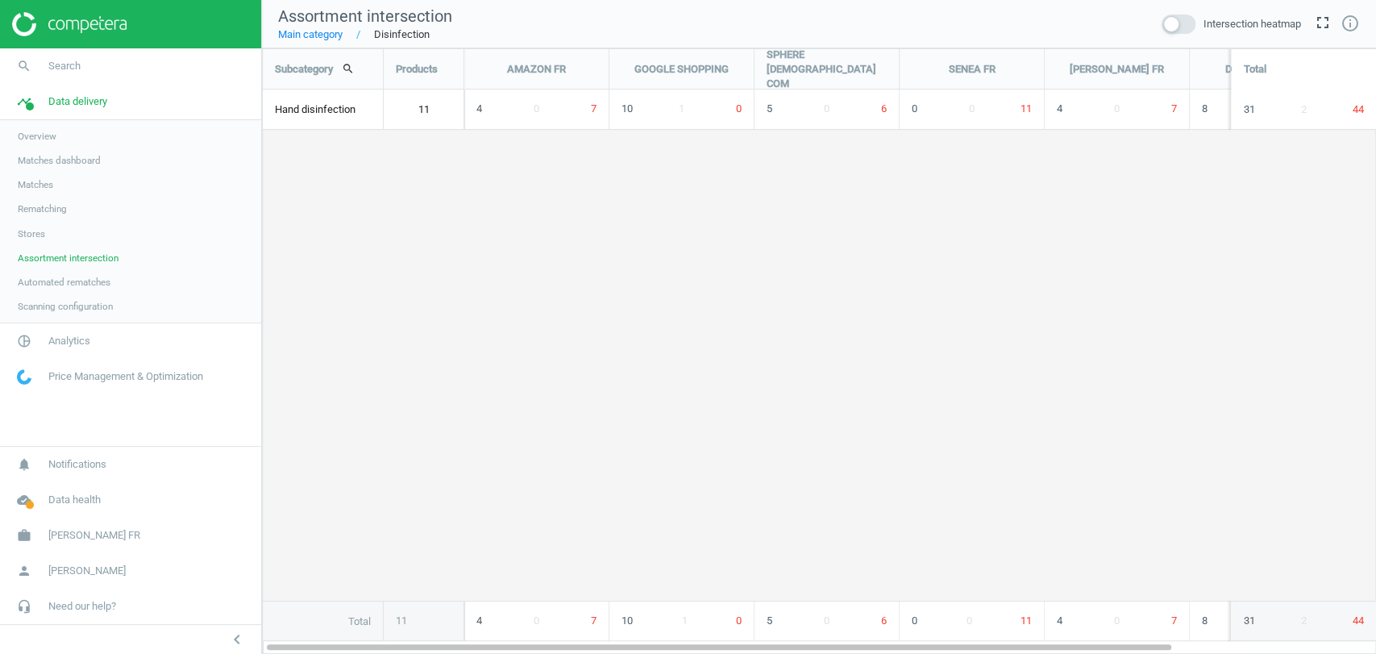
scroll to position [634, 1142]
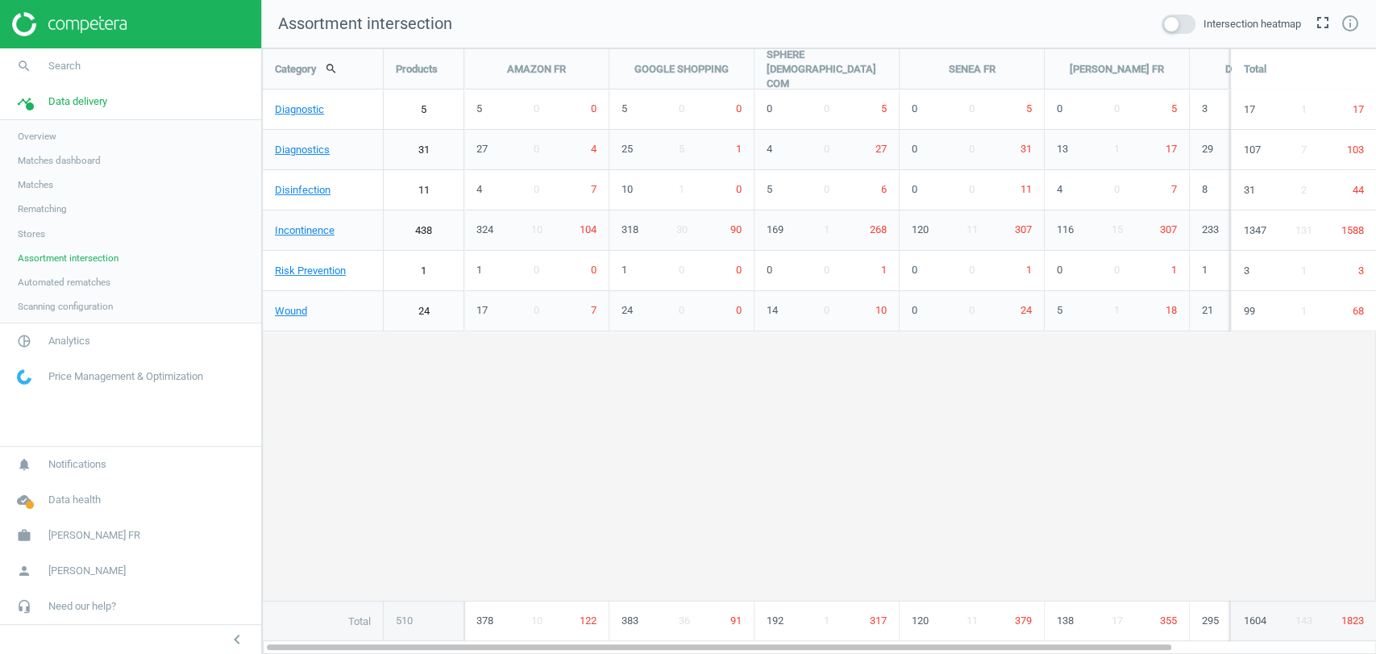
scroll to position [634, 1142]
click at [73, 335] on span "Analytics" at bounding box center [69, 341] width 42 height 15
click at [41, 201] on span "Products" at bounding box center [37, 195] width 38 height 13
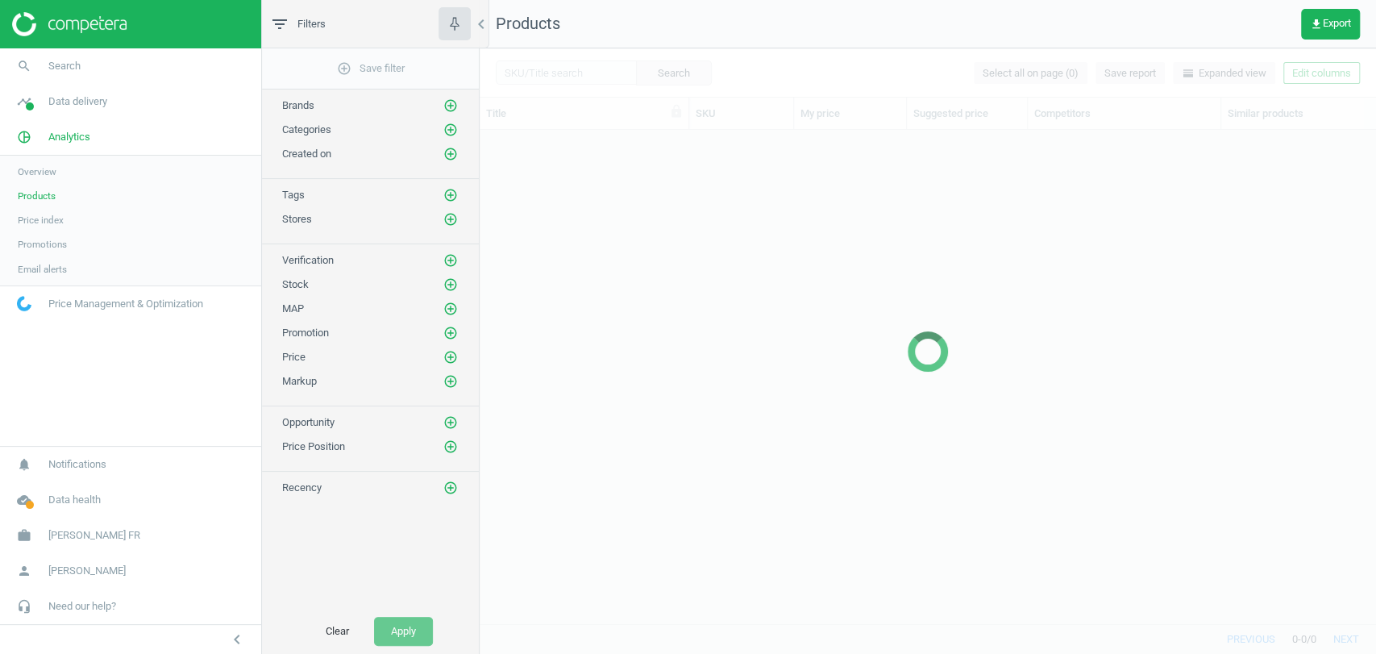
scroll to position [465, 882]
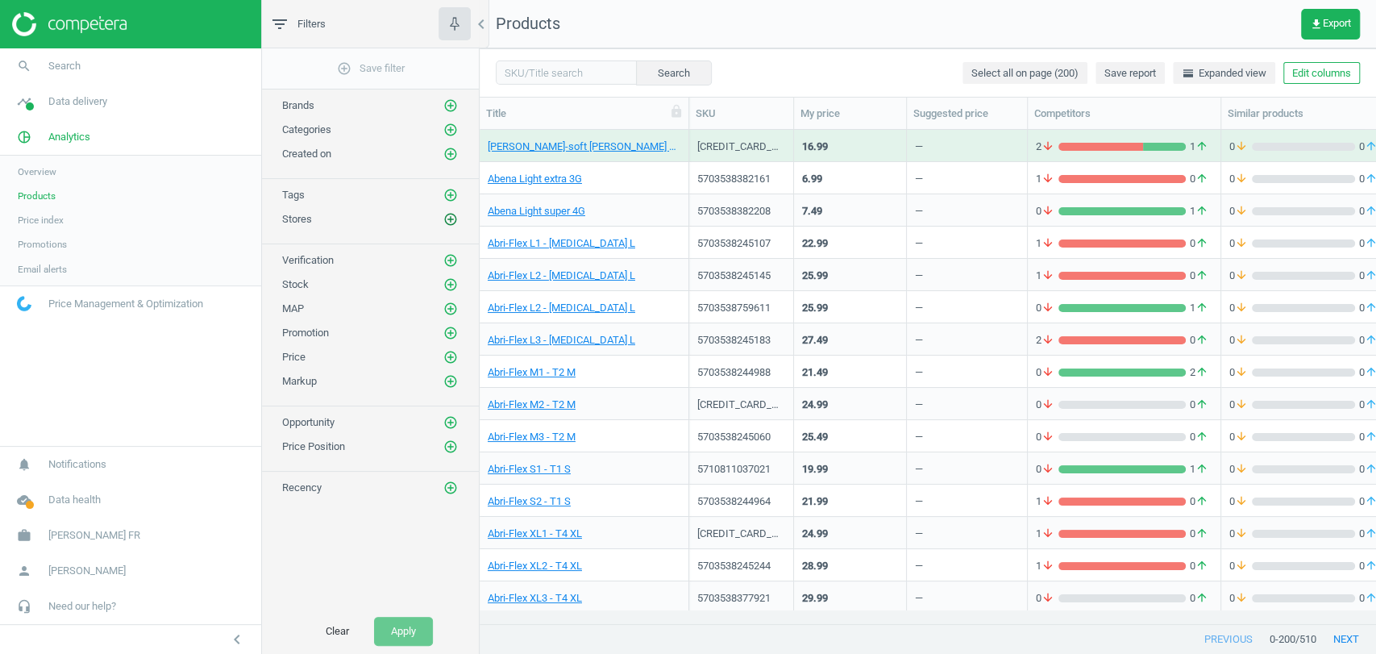
click at [446, 216] on icon "add_circle_outline" at bounding box center [451, 219] width 15 height 15
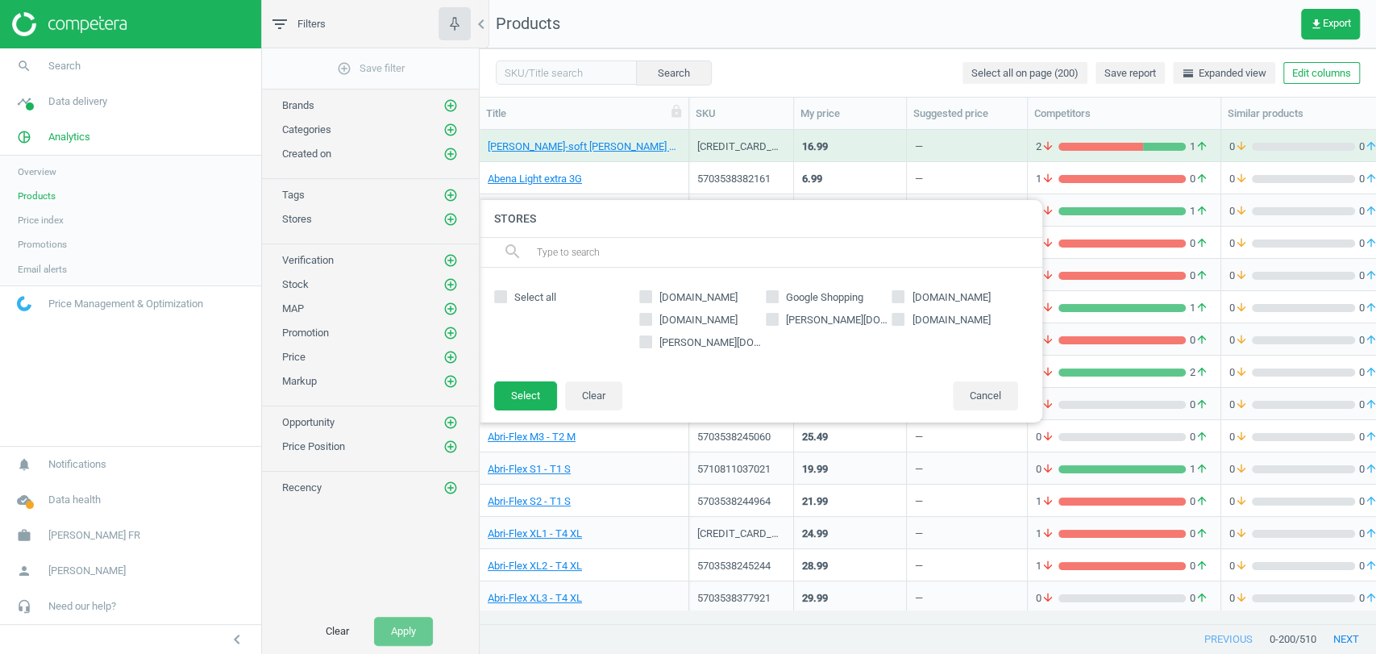
click at [802, 321] on span "[PERSON_NAME][DOMAIN_NAME]" at bounding box center [838, 320] width 110 height 15
click at [777, 321] on input "[PERSON_NAME][DOMAIN_NAME]" at bounding box center [772, 319] width 10 height 10
checkbox input "true"
click at [535, 389] on button "Select" at bounding box center [525, 395] width 63 height 29
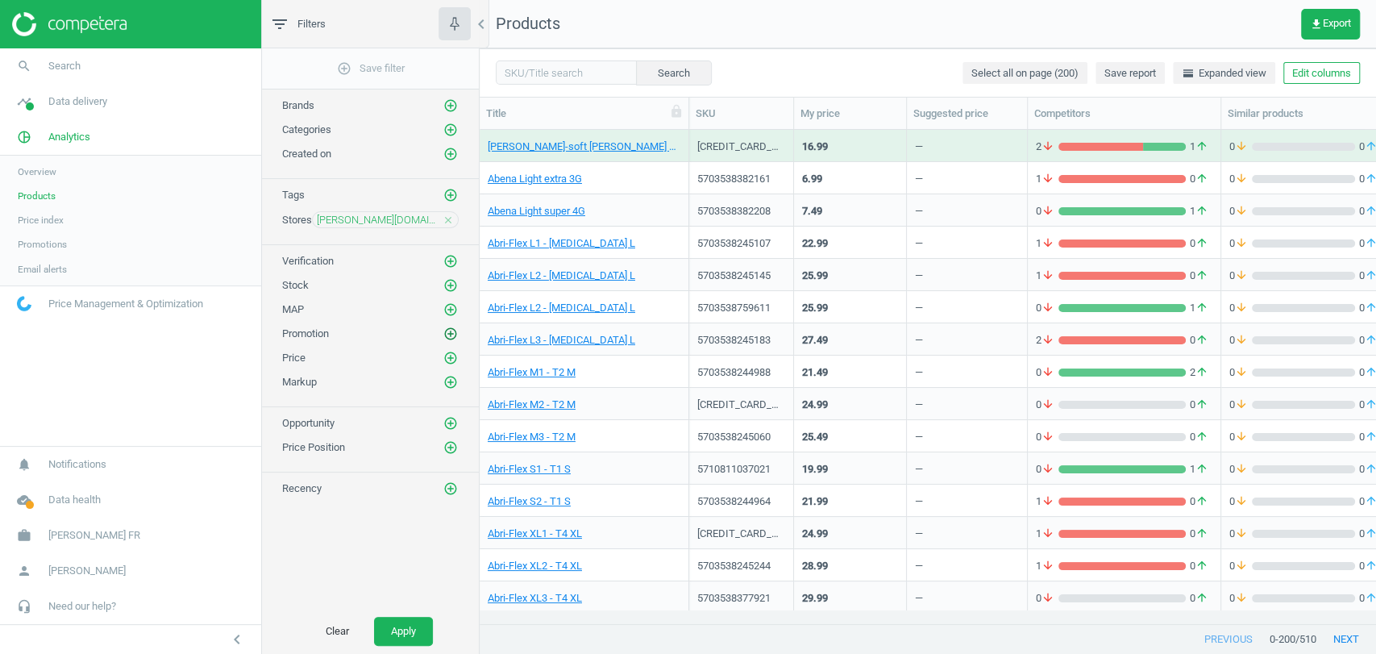
click at [452, 331] on icon "add_circle_outline" at bounding box center [451, 334] width 15 height 15
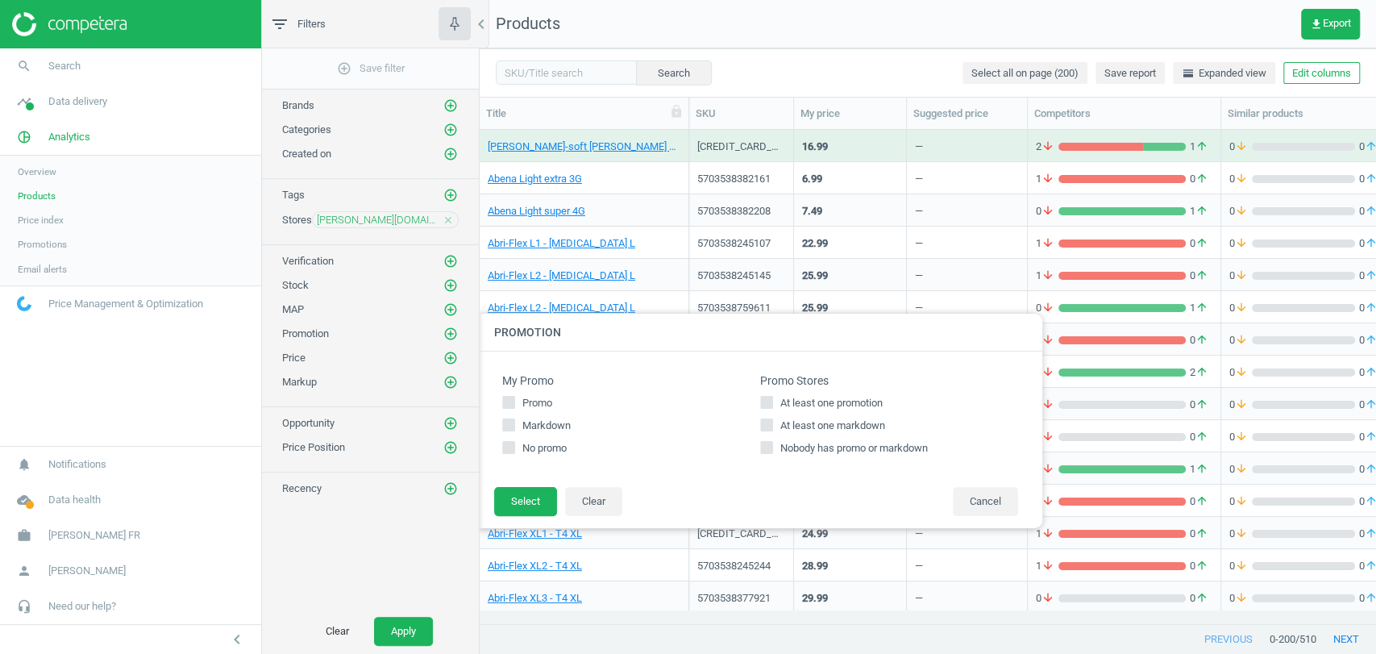
click at [866, 422] on span "At least one markdown" at bounding box center [832, 426] width 111 height 15
click at [773, 422] on input "At least one markdown" at bounding box center [767, 425] width 10 height 10
checkbox input "true"
click at [527, 497] on button "Select" at bounding box center [525, 501] width 63 height 29
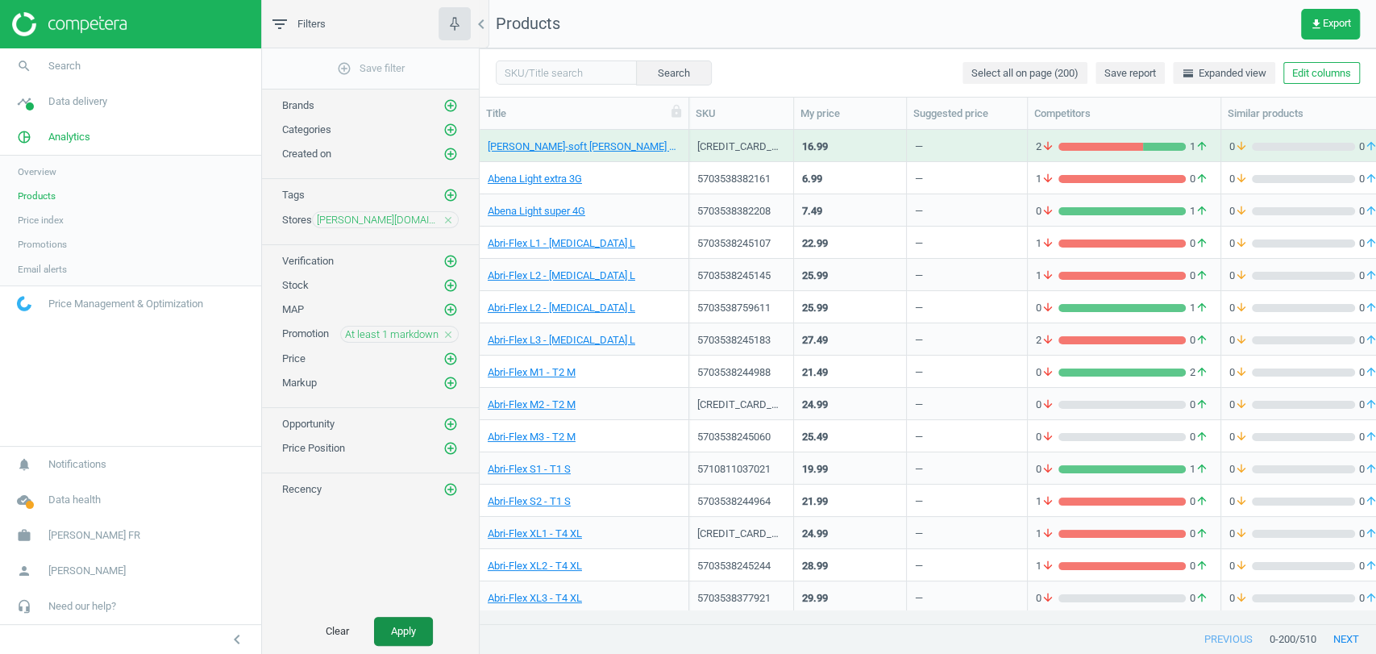
click at [419, 635] on button "Apply" at bounding box center [403, 631] width 59 height 29
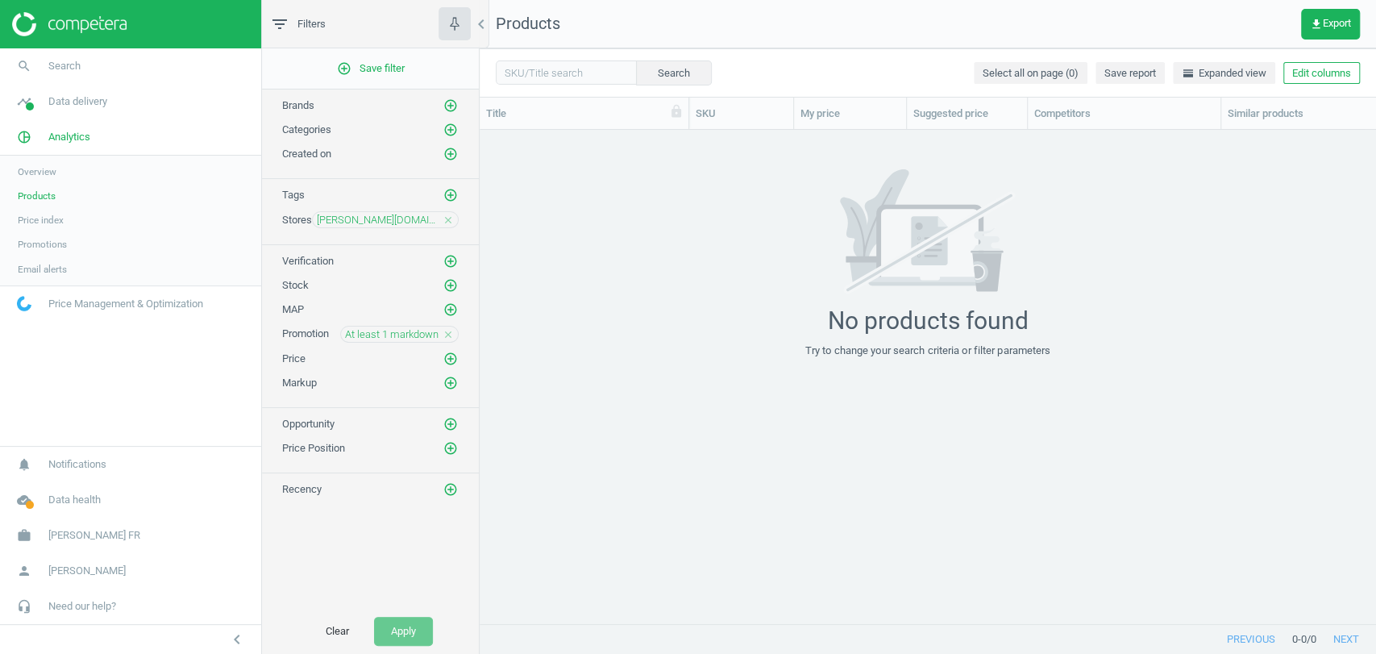
click at [452, 331] on icon "close" at bounding box center [448, 334] width 11 height 11
click at [452, 282] on icon "add_circle_outline" at bounding box center [451, 285] width 15 height 15
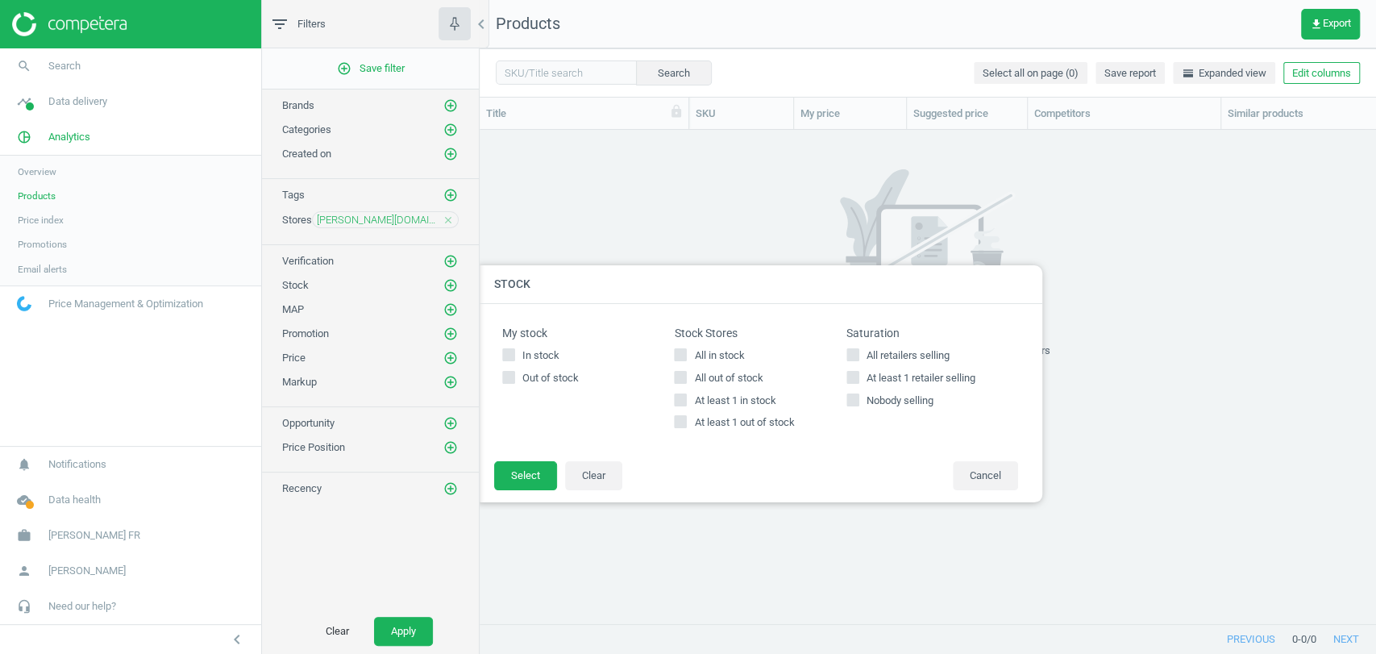
click at [702, 352] on span "All in stock" at bounding box center [719, 355] width 56 height 15
click at [686, 352] on input "All in stock" at bounding box center [681, 354] width 10 height 10
checkbox input "true"
click at [547, 481] on button "Select" at bounding box center [525, 475] width 63 height 29
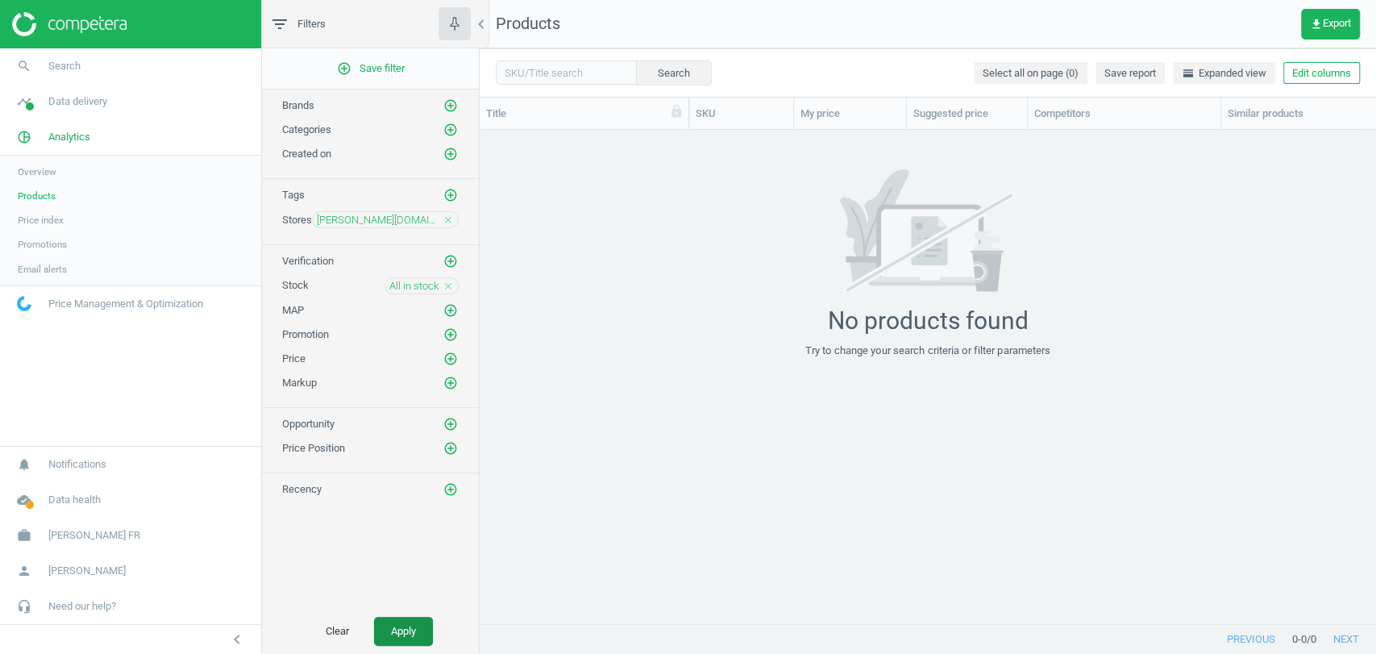
click at [400, 638] on button "Apply" at bounding box center [403, 631] width 59 height 29
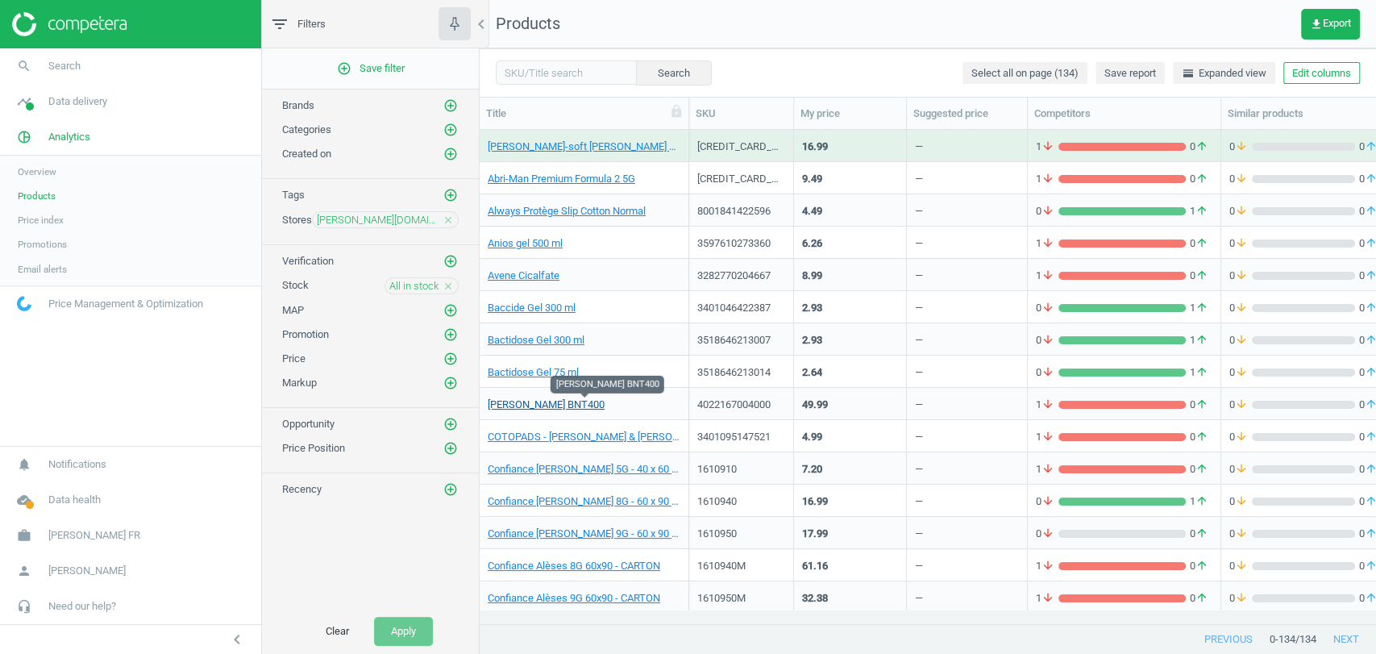
click at [529, 406] on link "[PERSON_NAME] BNT400" at bounding box center [546, 405] width 117 height 15
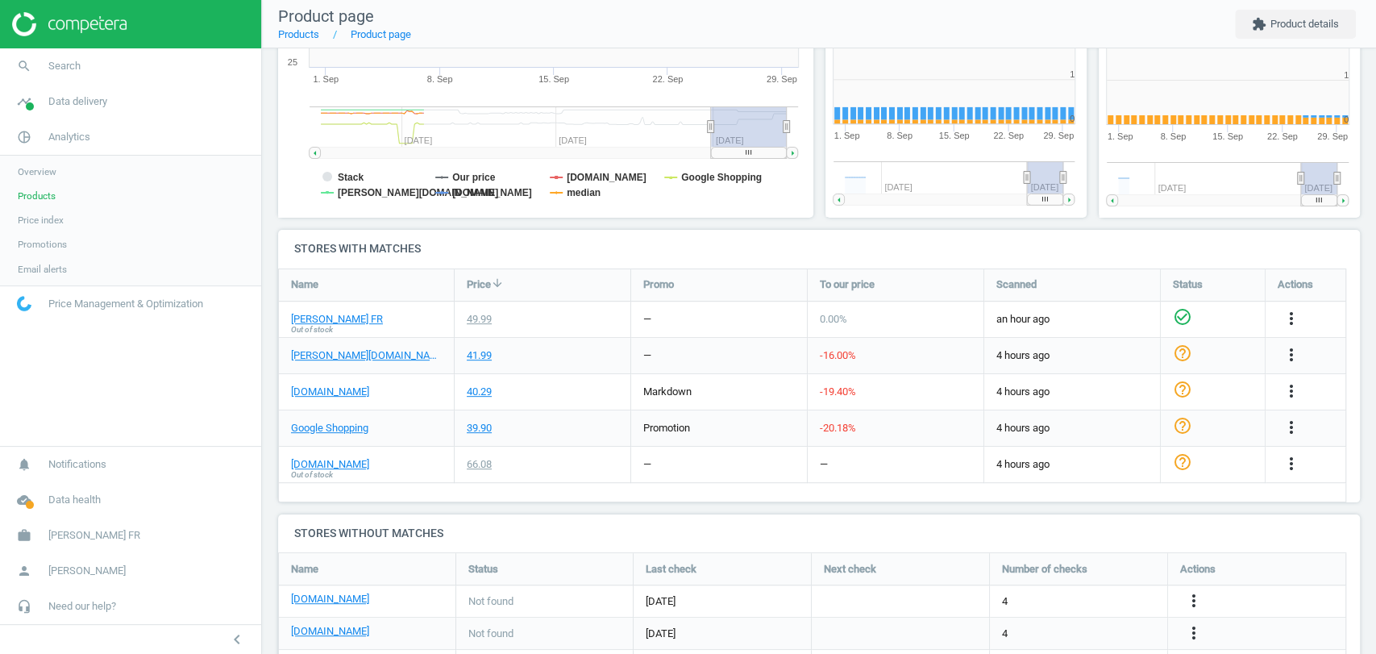
scroll to position [351, 286]
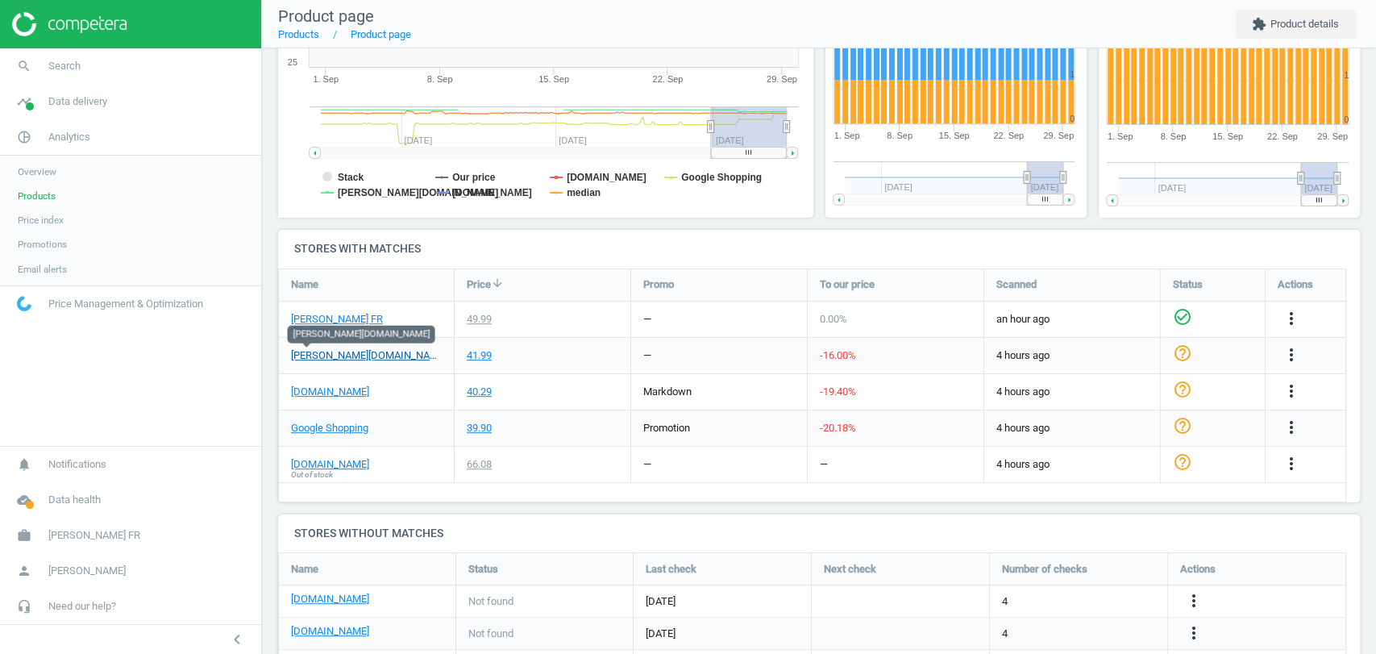
click at [306, 356] on link "[PERSON_NAME][DOMAIN_NAME]" at bounding box center [366, 355] width 151 height 15
click at [303, 357] on link "[PERSON_NAME][DOMAIN_NAME]" at bounding box center [366, 355] width 151 height 15
